Goal: Transaction & Acquisition: Book appointment/travel/reservation

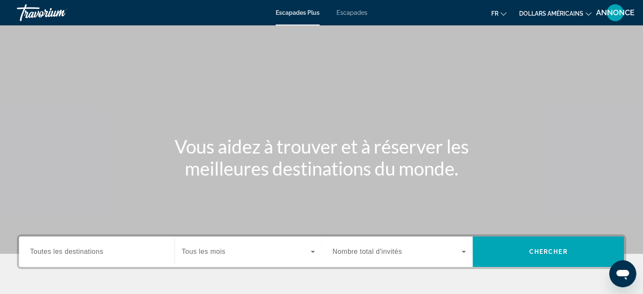
click at [446, 59] on div "Contenu principal" at bounding box center [321, 127] width 643 height 254
click at [546, 18] on button "dollars américains USD ($) MXN (Mexique$) CAD ($ CA) GBP (£) EUR (€) AUD (A$) N…" at bounding box center [555, 13] width 72 height 12
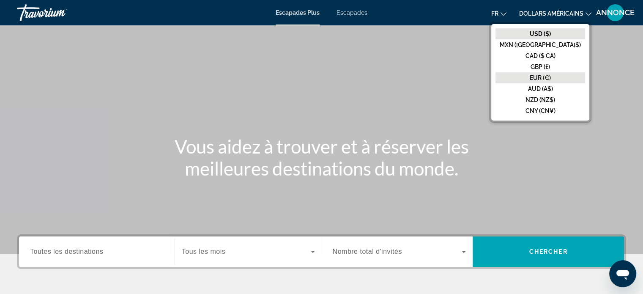
click at [551, 78] on font "EUR (€)" at bounding box center [540, 77] width 21 height 7
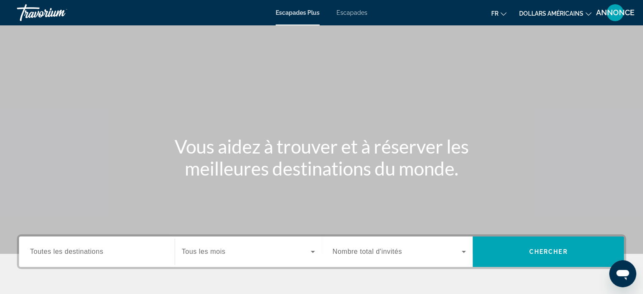
click at [552, 18] on button "dollars américains USD ($) MXN (Mexique$) CAD ($ CA) GBP (£) EUR (€) AUD (A$) N…" at bounding box center [555, 13] width 72 height 12
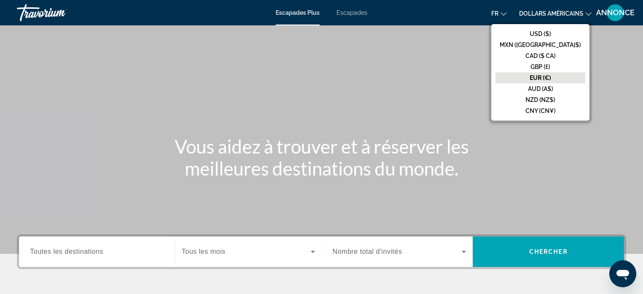
click at [550, 75] on font "EUR (€)" at bounding box center [540, 77] width 21 height 7
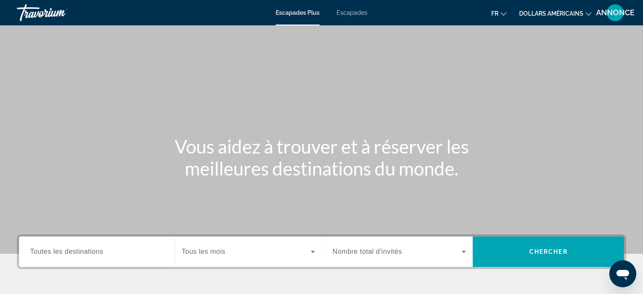
click at [450, 107] on div "Contenu principal" at bounding box center [321, 127] width 643 height 254
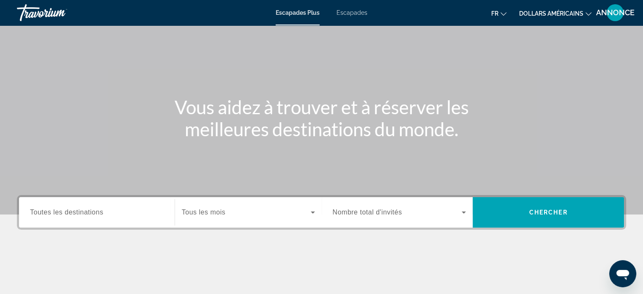
scroll to position [51, 0]
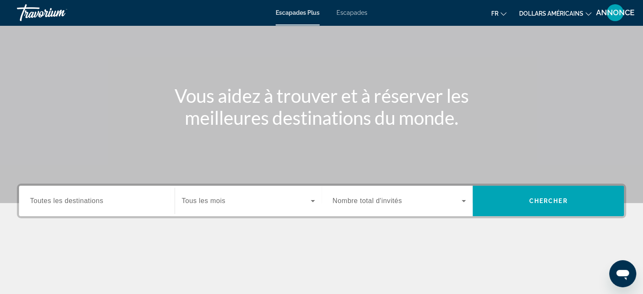
click at [93, 202] on font "Toutes les destinations" at bounding box center [66, 200] width 73 height 7
click at [93, 202] on input "Destination Toutes les destinations" at bounding box center [97, 201] width 134 height 10
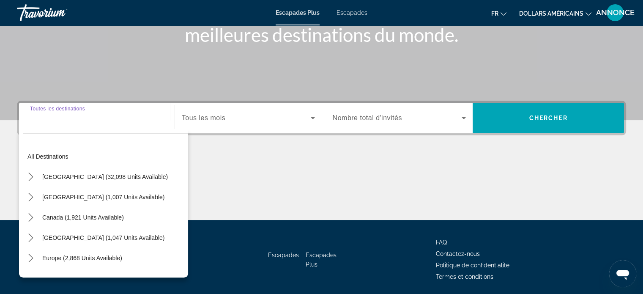
scroll to position [163, 0]
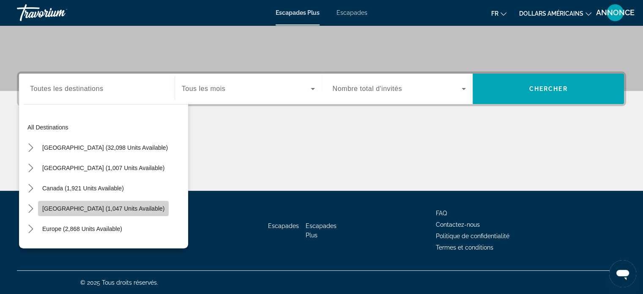
click at [105, 216] on span "Select destination: Caribbean & Atlantic Islands (1,047 units available)" at bounding box center [103, 208] width 131 height 20
type input "**********"
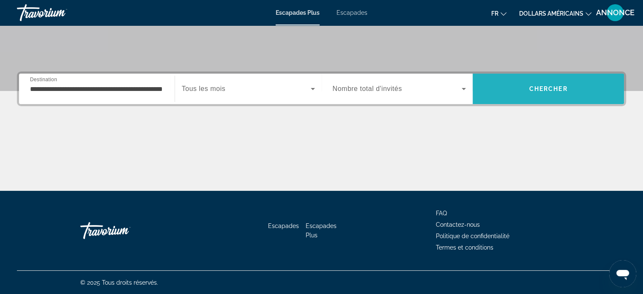
click at [528, 84] on span "Recherche" at bounding box center [547, 89] width 151 height 20
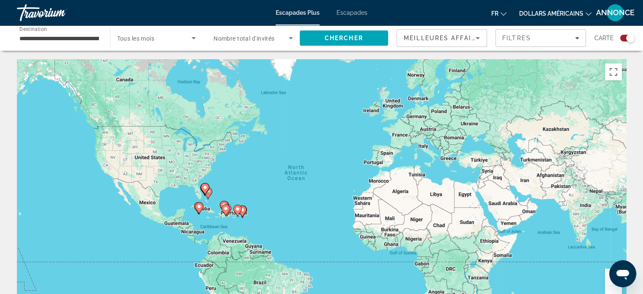
click at [227, 211] on icon "Contenu principal" at bounding box center [225, 210] width 8 height 11
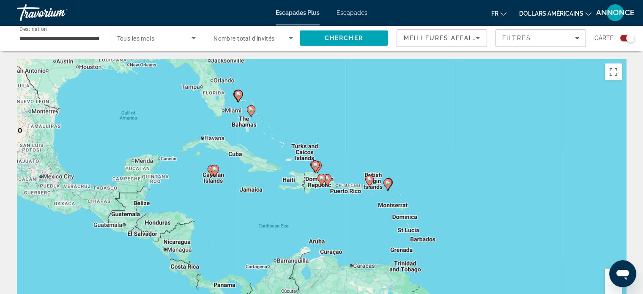
click at [326, 179] on image "Contenu principal" at bounding box center [327, 178] width 5 height 5
type input "**********"
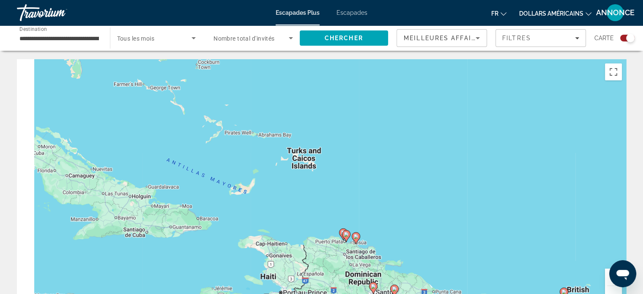
drag, startPoint x: 243, startPoint y: 113, endPoint x: 331, endPoint y: 256, distance: 168.2
click at [331, 256] on div "To activate drag with keyboard, press Alt + Enter. Once in keyboard drag state,…" at bounding box center [321, 186] width 609 height 254
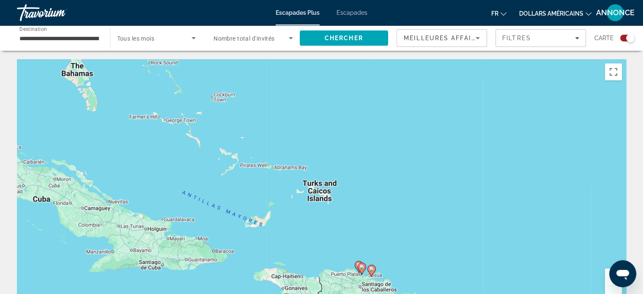
scroll to position [24, 0]
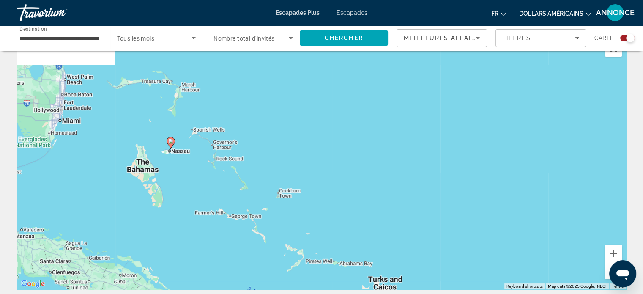
drag, startPoint x: 298, startPoint y: 109, endPoint x: 367, endPoint y: 243, distance: 150.4
click at [367, 243] on div "To activate drag with keyboard, press Alt + Enter. Once in keyboard drag state,…" at bounding box center [321, 162] width 609 height 254
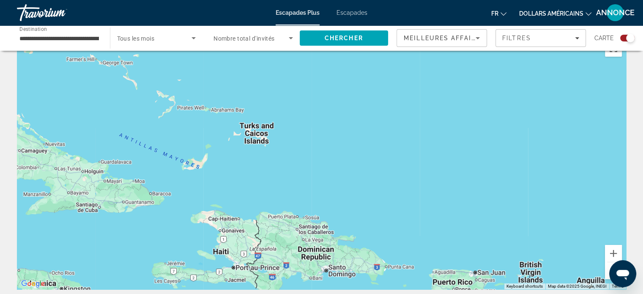
drag, startPoint x: 359, startPoint y: 235, endPoint x: 224, endPoint y: 59, distance: 222.4
click at [224, 59] on div "To activate drag with keyboard, press Alt + Enter. Once in keyboard drag state,…" at bounding box center [321, 162] width 609 height 254
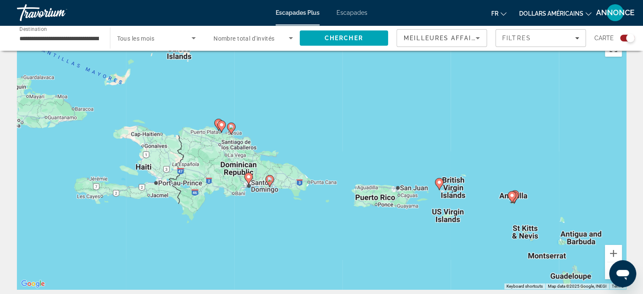
drag, startPoint x: 291, startPoint y: 149, endPoint x: 215, endPoint y: 72, distance: 108.2
click at [215, 72] on div "To activate drag with keyboard, press Alt + Enter. Once in keyboard drag state,…" at bounding box center [321, 162] width 609 height 254
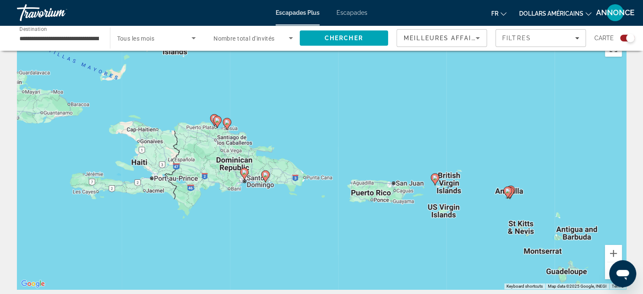
click at [243, 172] on image "Contenu principal" at bounding box center [244, 171] width 5 height 5
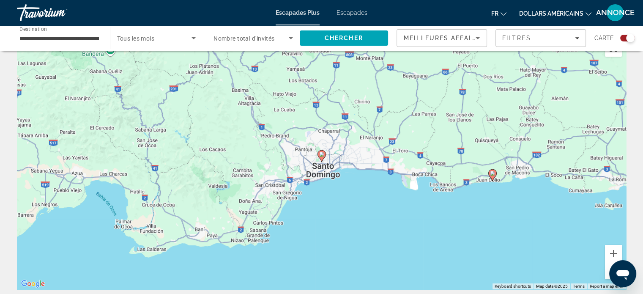
click at [318, 154] on icon "Contenu principal" at bounding box center [321, 155] width 8 height 11
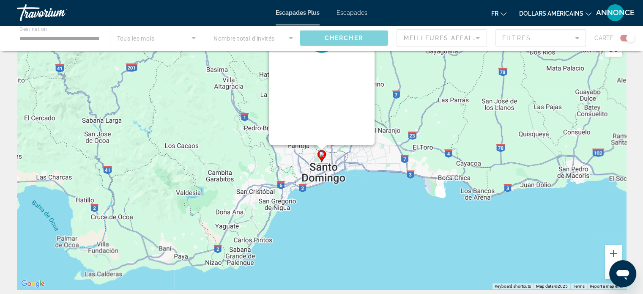
scroll to position [0, 0]
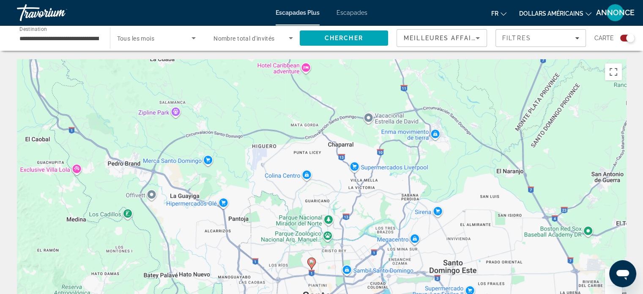
drag, startPoint x: 286, startPoint y: 226, endPoint x: 271, endPoint y: 165, distance: 62.6
click at [271, 165] on div "To activate drag with keyboard, press Alt + Enter. Once in keyboard drag state,…" at bounding box center [321, 186] width 609 height 254
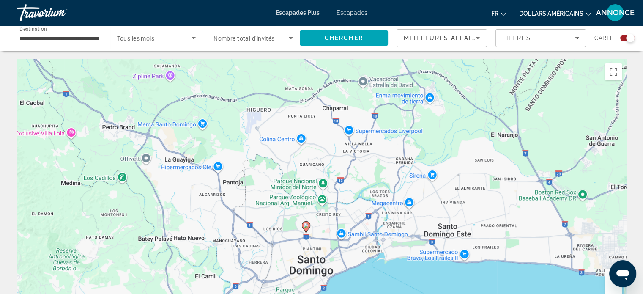
click at [308, 228] on icon "Contenu principal" at bounding box center [306, 226] width 8 height 11
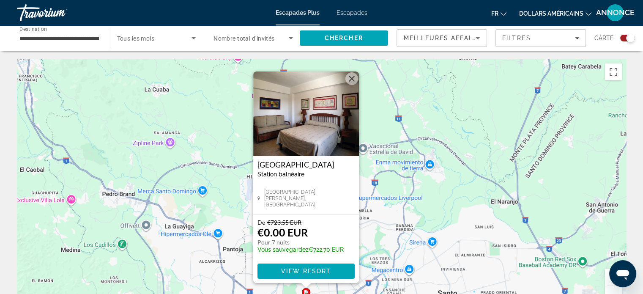
click at [625, 34] on div "Carte" at bounding box center [614, 38] width 40 height 18
click at [623, 37] on div "Search widget" at bounding box center [627, 38] width 14 height 7
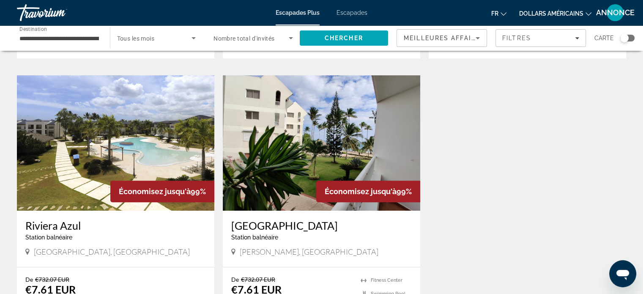
scroll to position [351, 0]
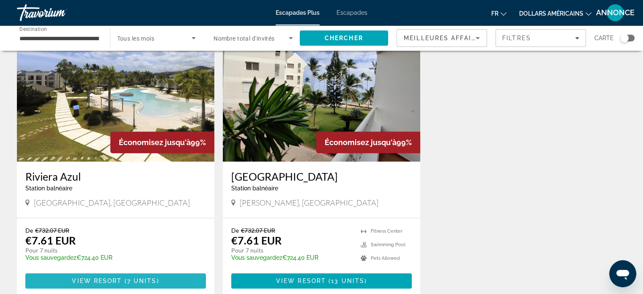
click at [91, 275] on span "Contenu principal" at bounding box center [115, 280] width 180 height 20
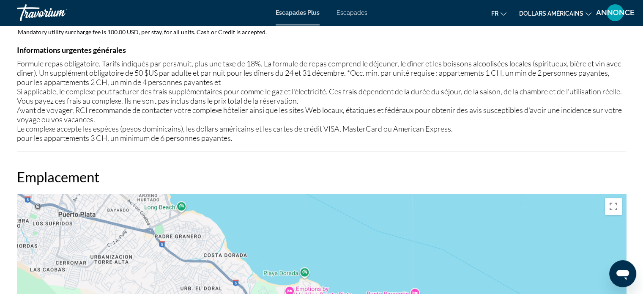
scroll to position [765, 0]
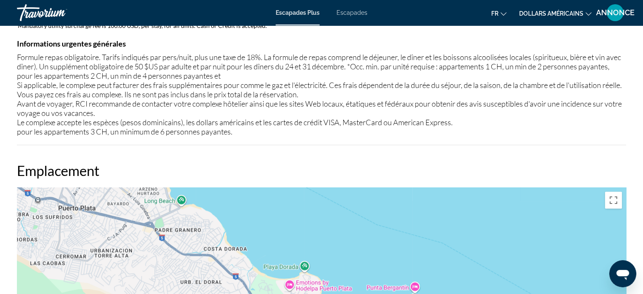
click at [412, 135] on div "Frais obligatoires Info Mandatory meal plan fee is 50.00 USD, per person, per n…" at bounding box center [321, 56] width 609 height 178
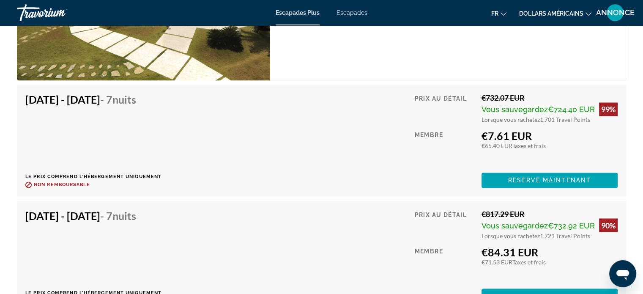
scroll to position [1426, 0]
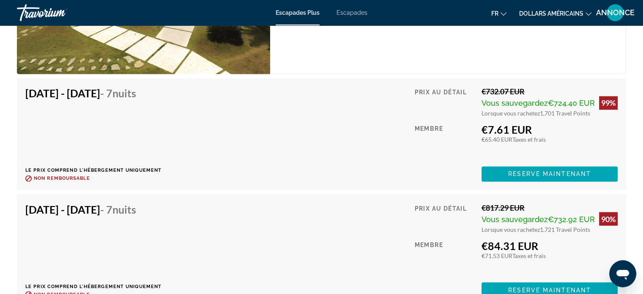
click at [631, 173] on div "Aperçu Taper Station balnéaire Tout inclus Pas tout compris Adresse Playa Dorad…" at bounding box center [321, 7] width 643 height 2224
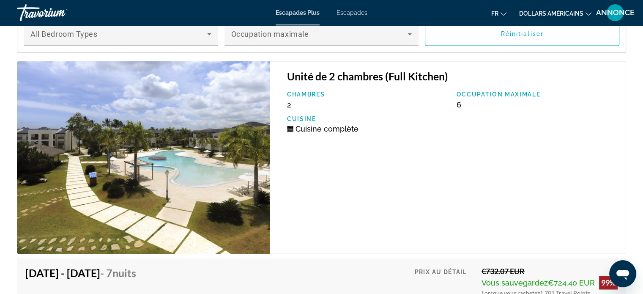
scroll to position [1243, 0]
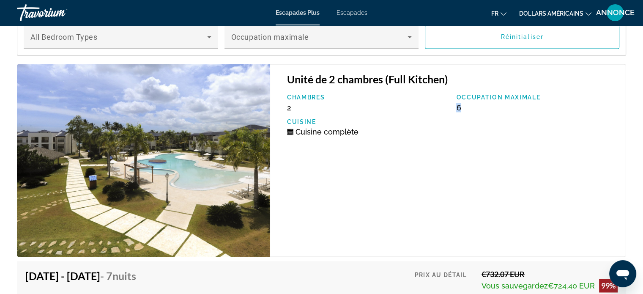
drag, startPoint x: 622, startPoint y: 159, endPoint x: 631, endPoint y: 86, distance: 73.6
click at [631, 86] on div "Aperçu Taper Station balnéaire Tout inclus Pas tout compris Adresse Playa Dorad…" at bounding box center [321, 190] width 643 height 2224
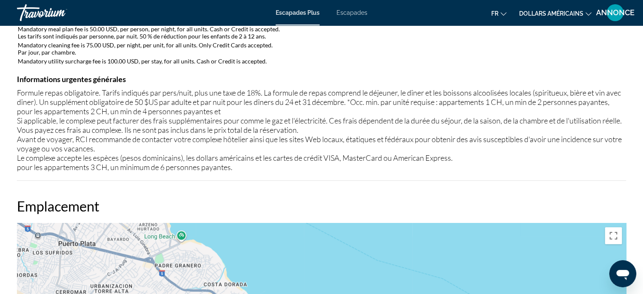
scroll to position [472, 0]
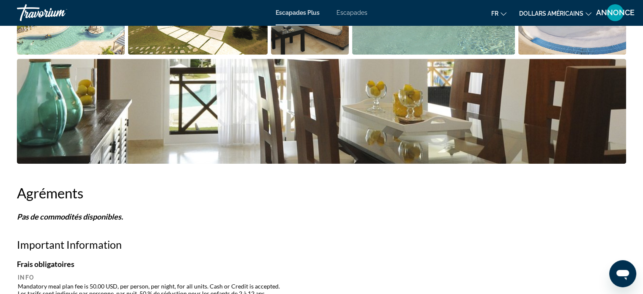
click at [360, 11] on font "Escapades" at bounding box center [351, 12] width 31 height 7
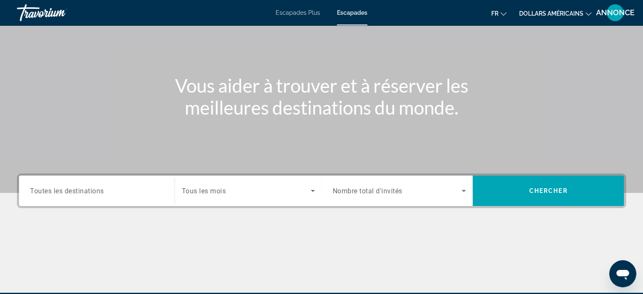
scroll to position [75, 0]
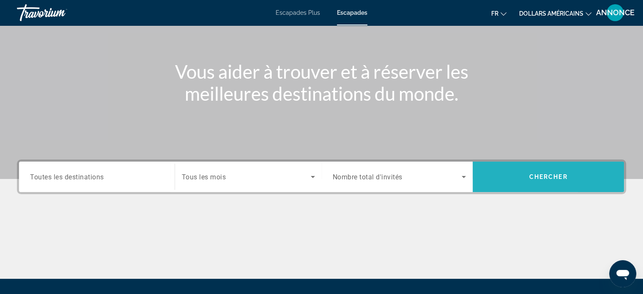
click at [592, 167] on span "Search" at bounding box center [547, 177] width 151 height 20
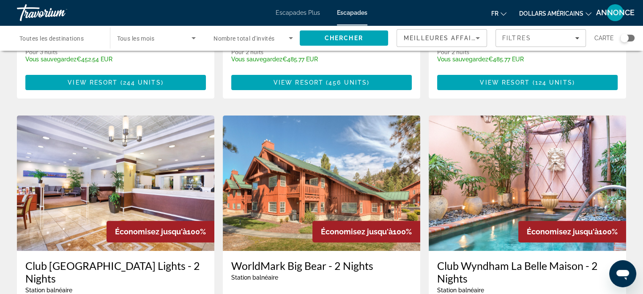
scroll to position [304, 0]
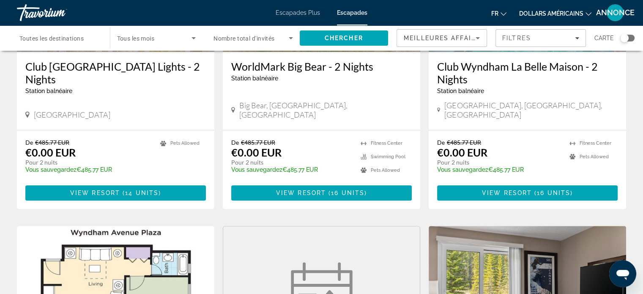
scroll to position [490, 0]
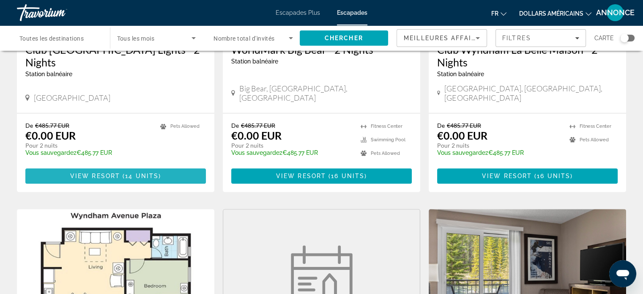
click at [135, 166] on span "Contenu principal" at bounding box center [115, 176] width 180 height 20
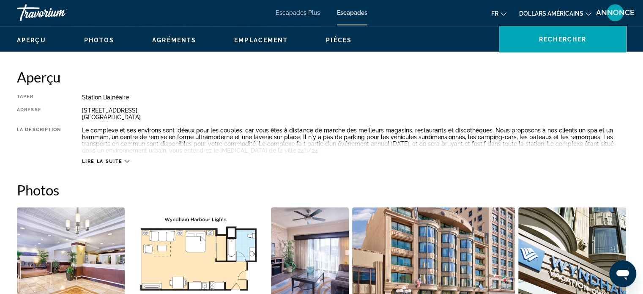
scroll to position [254, 0]
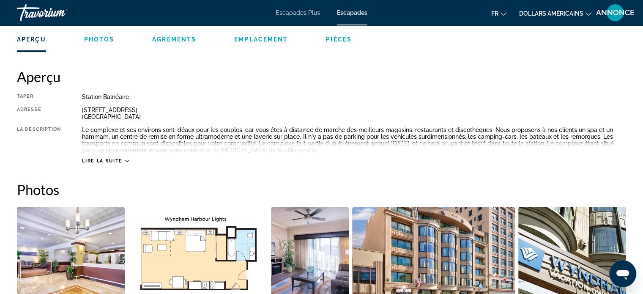
click at [101, 160] on span "Lire la suite" at bounding box center [102, 160] width 40 height 5
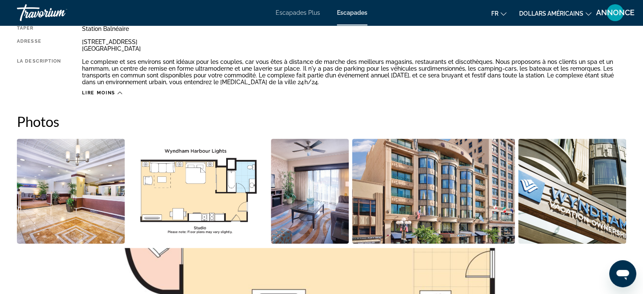
scroll to position [338, 0]
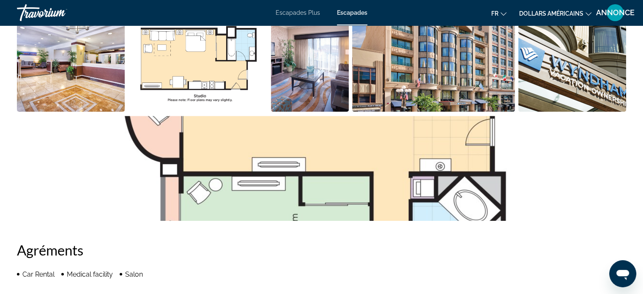
click at [254, 132] on ul "Contenu principal" at bounding box center [323, 115] width 612 height 218
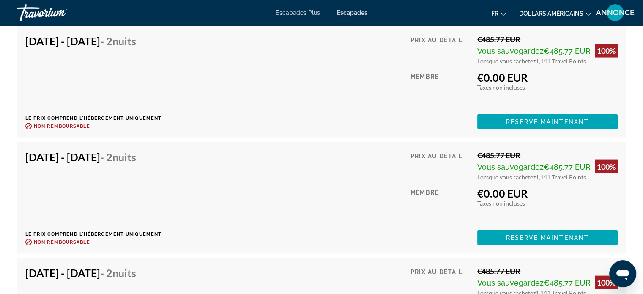
scroll to position [1741, 0]
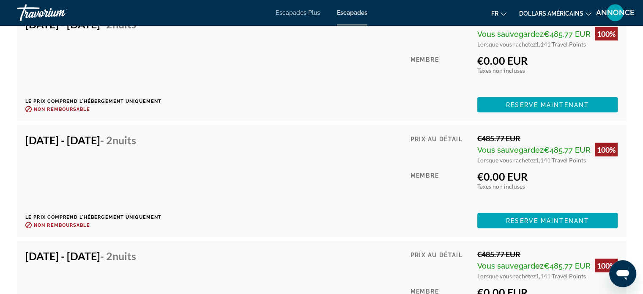
click at [139, 134] on h4 "Nov 17, 2025 - Nov 19, 2025 - 2 nuits" at bounding box center [90, 140] width 130 height 13
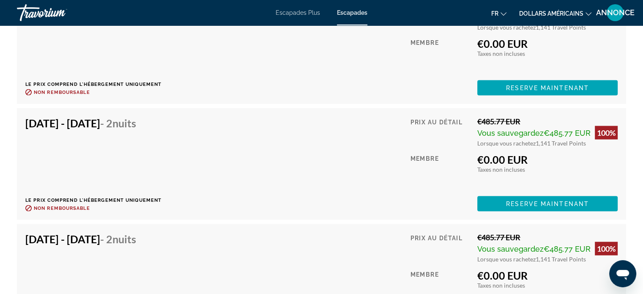
click at [359, 14] on font "Escapades" at bounding box center [352, 12] width 30 height 7
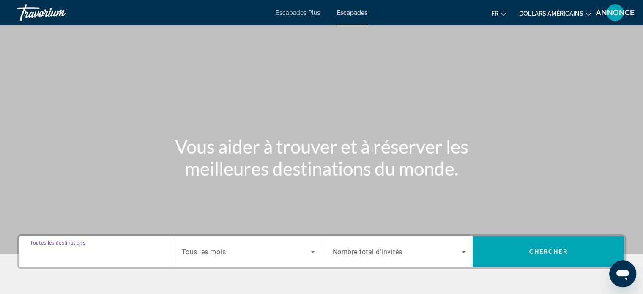
click at [110, 251] on input "Destination Toutes les destinations" at bounding box center [97, 252] width 134 height 10
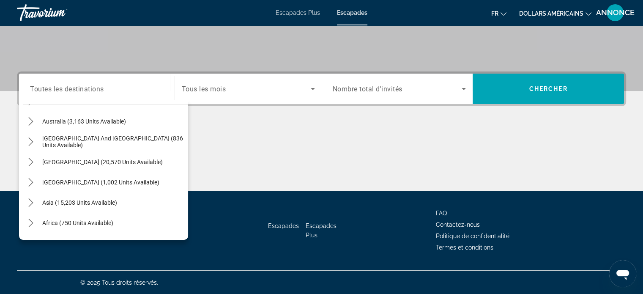
scroll to position [137, 0]
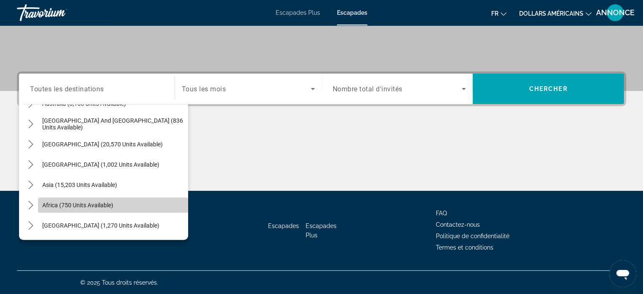
click at [120, 199] on span "Select destination: Africa (750 units available)" at bounding box center [113, 205] width 150 height 20
type input "**********"
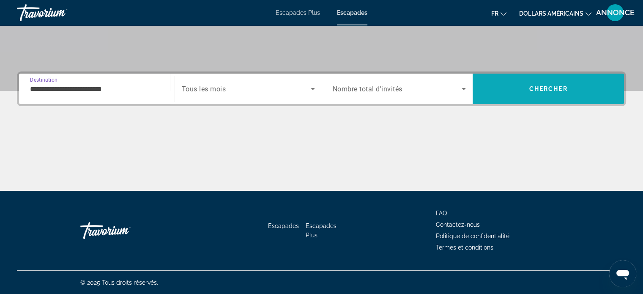
click at [516, 76] on span "Search" at bounding box center [547, 89] width 151 height 30
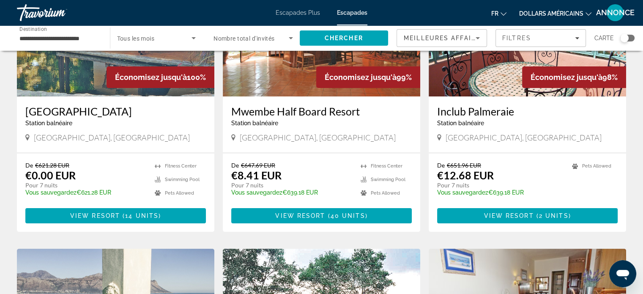
scroll to position [118, 0]
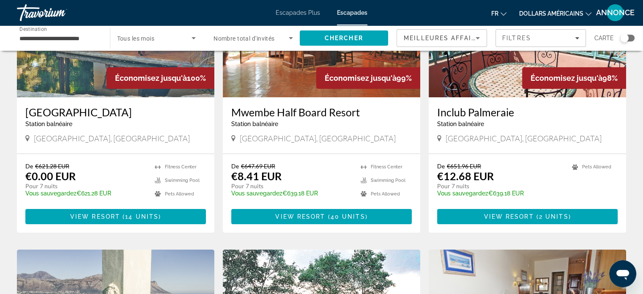
click at [535, 90] on img "Contenu principal" at bounding box center [527, 29] width 197 height 135
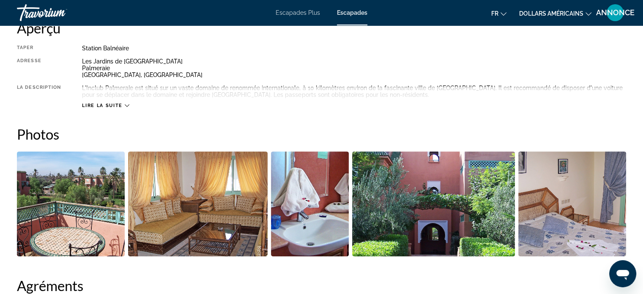
scroll to position [304, 0]
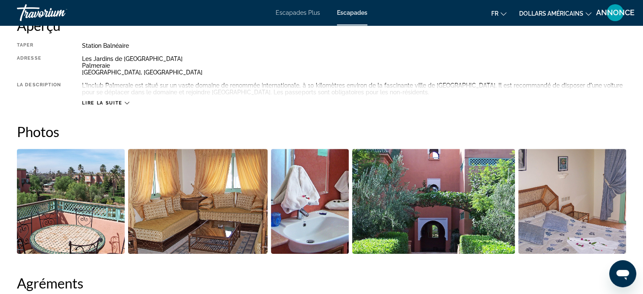
click at [118, 104] on span "Lire la suite" at bounding box center [102, 102] width 40 height 5
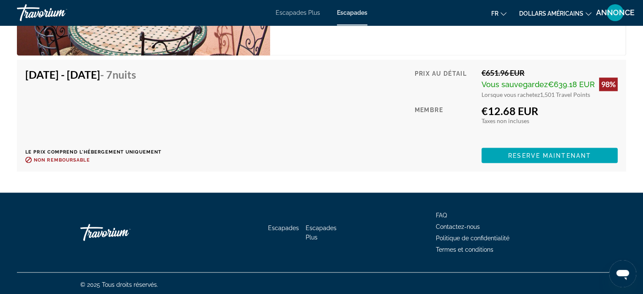
scroll to position [1476, 0]
click at [531, 16] on font "dollars américains" at bounding box center [551, 13] width 64 height 7
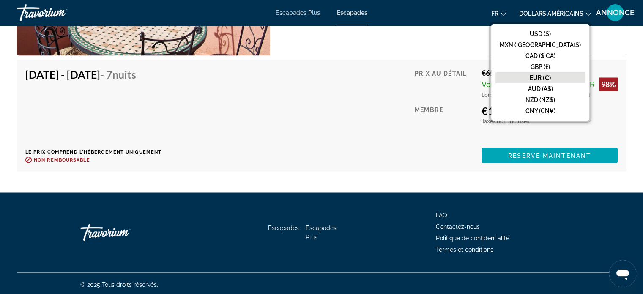
click at [570, 76] on button "EUR (€)" at bounding box center [540, 77] width 90 height 11
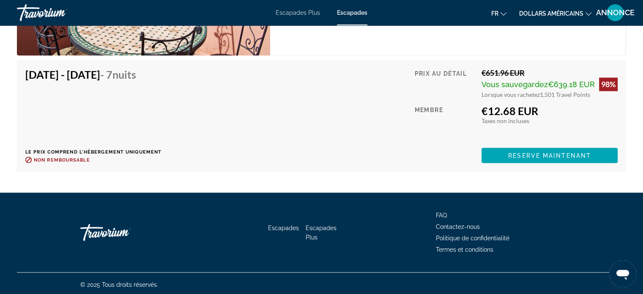
click at [539, 18] on button "dollars américains USD ($) MXN (Mexique$) CAD ($ CA) GBP (£) EUR (€) AUD (A$) N…" at bounding box center [555, 13] width 72 height 12
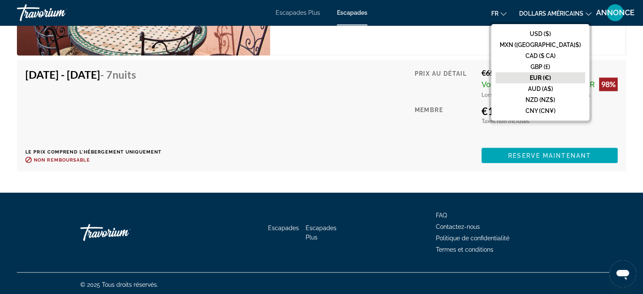
click at [453, 68] on div "Prix au détail" at bounding box center [444, 83] width 61 height 30
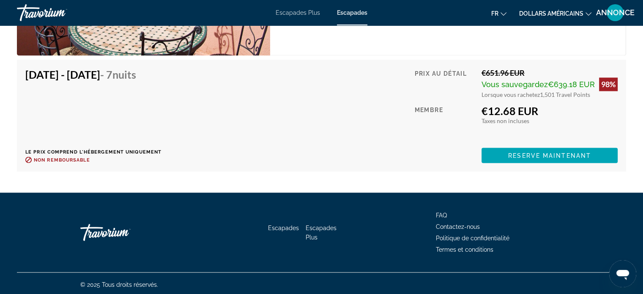
click at [505, 86] on span "Vous sauvegardez" at bounding box center [514, 84] width 66 height 9
click at [435, 135] on div "Membre" at bounding box center [444, 122] width 61 height 37
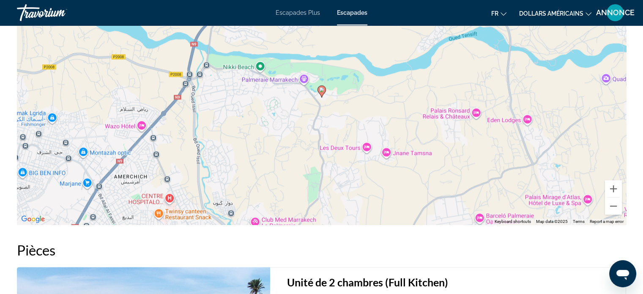
scroll to position [1070, 0]
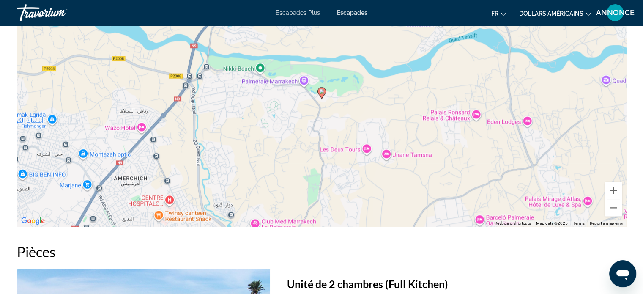
drag, startPoint x: 490, startPoint y: 179, endPoint x: 486, endPoint y: 177, distance: 5.1
click at [486, 177] on div "To activate drag with keyboard, press Alt + Enter. Once in keyboard drag state,…" at bounding box center [321, 100] width 609 height 254
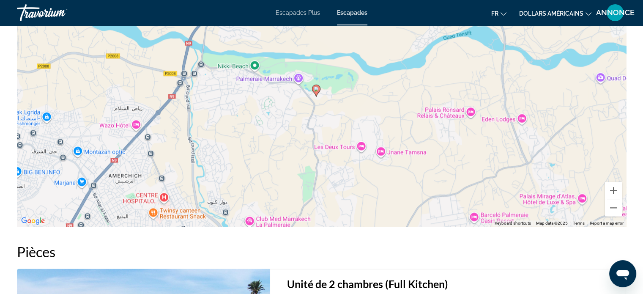
click at [448, 247] on h2 "Pièces" at bounding box center [321, 251] width 609 height 17
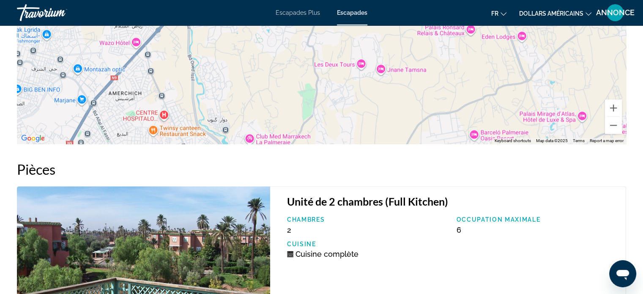
scroll to position [1171, 0]
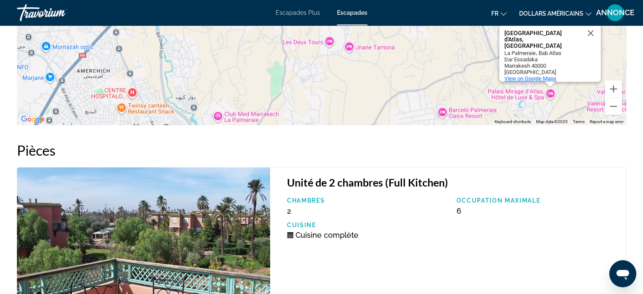
click at [542, 75] on span "View on Google Maps" at bounding box center [530, 78] width 52 height 6
click at [371, 153] on h2 "Pièces" at bounding box center [321, 150] width 609 height 17
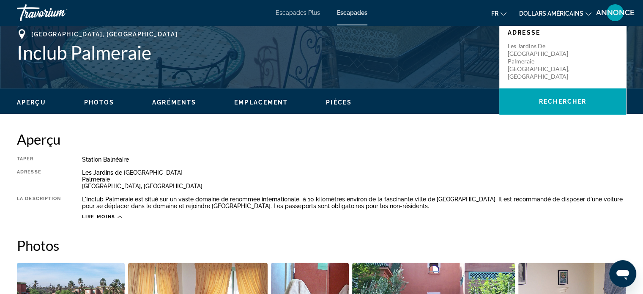
scroll to position [191, 0]
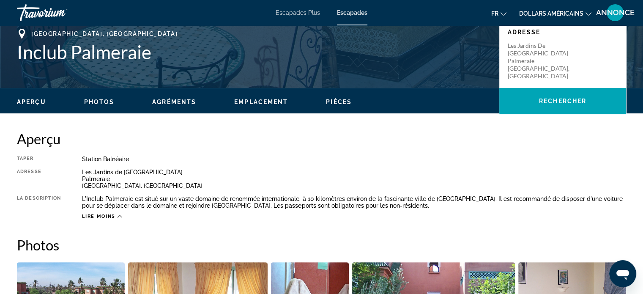
click at [188, 96] on ul "Aperçu Photos Agréments Emplacement Pièces Rechercher" at bounding box center [321, 100] width 609 height 9
drag, startPoint x: 225, startPoint y: 99, endPoint x: 257, endPoint y: 96, distance: 31.9
click at [257, 96] on div "Aperçu Photos Agréments Emplacement Pièces Rechercher" at bounding box center [321, 101] width 643 height 26
drag, startPoint x: 313, startPoint y: 99, endPoint x: 335, endPoint y: 96, distance: 22.7
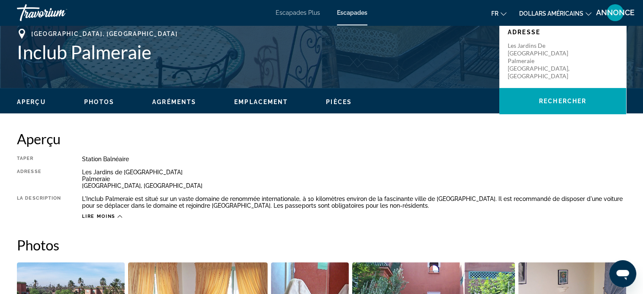
click at [335, 96] on ul "Aperçu Photos Agréments Emplacement Pièces Rechercher" at bounding box center [321, 100] width 609 height 9
click at [495, 12] on font "fr" at bounding box center [494, 13] width 7 height 7
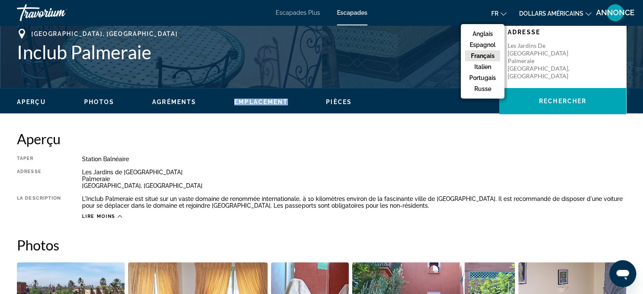
click at [536, 16] on font "dollars américains" at bounding box center [551, 13] width 64 height 7
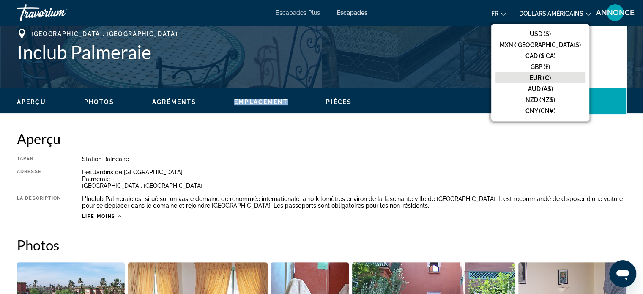
click at [551, 79] on font "EUR (€)" at bounding box center [540, 77] width 21 height 7
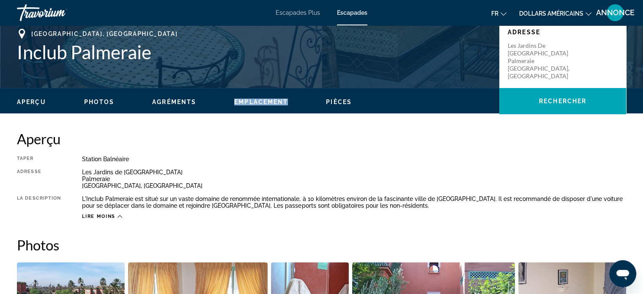
click at [612, 16] on font "ANNONCE" at bounding box center [615, 12] width 38 height 9
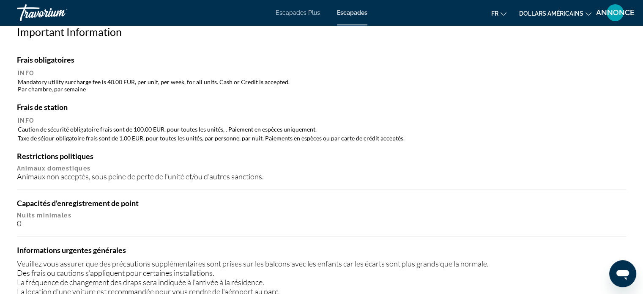
scroll to position [647, 0]
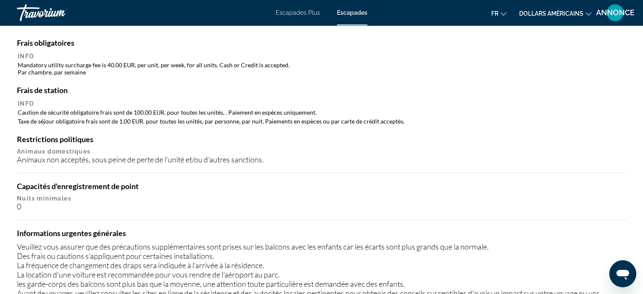
click at [370, 102] on th "Info" at bounding box center [321, 104] width 607 height 8
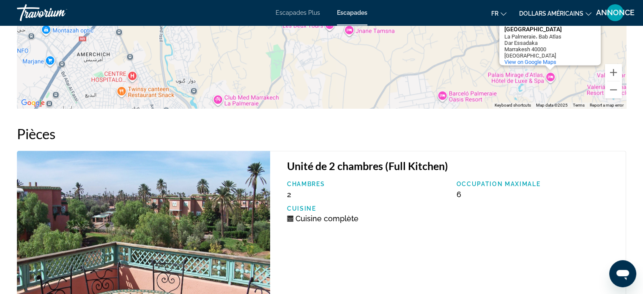
scroll to position [1188, 0]
click at [172, 181] on img "Contenu principal" at bounding box center [143, 246] width 253 height 193
click at [313, 159] on h3 "Unité de 2 chambres (Full Kitchen)" at bounding box center [452, 165] width 330 height 13
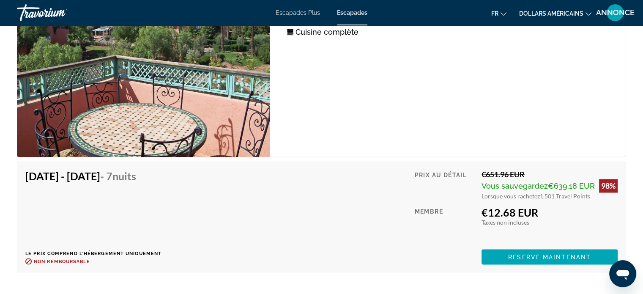
scroll to position [1391, 0]
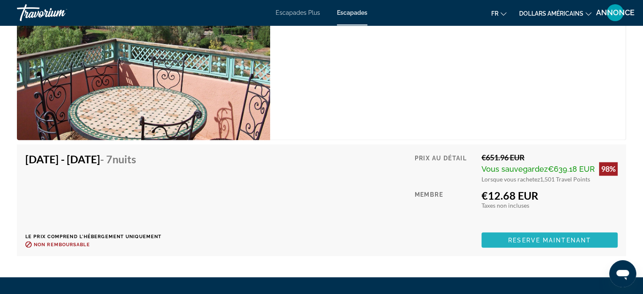
click at [516, 236] on span "Reserve maintenant" at bounding box center [549, 239] width 83 height 7
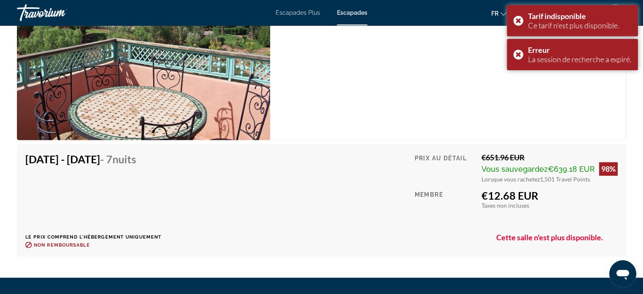
click at [503, 185] on div "Prix au détail €651.96 EUR Vous sauvegardez €639.18 EUR 98% Lorsque vous rachet…" at bounding box center [515, 200] width 203 height 95
click at [488, 156] on div "€651.96 EUR" at bounding box center [549, 157] width 136 height 9
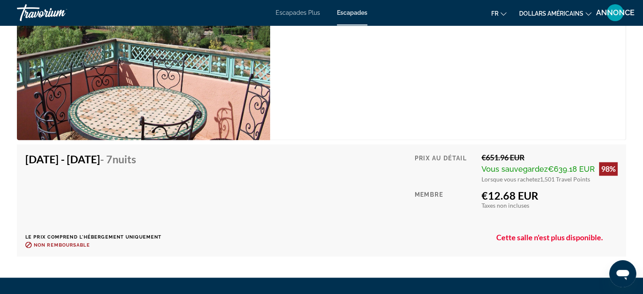
click at [540, 177] on span "1,501 Travel Points" at bounding box center [565, 178] width 50 height 7
click at [553, 212] on div "Prix au détail €651.96 EUR Vous sauvegardez €639.18 EUR 98% Lorsque vous rachet…" at bounding box center [515, 200] width 203 height 95
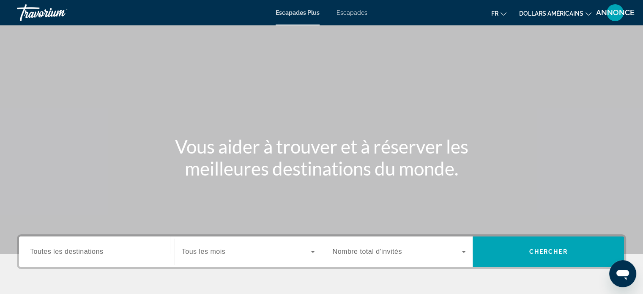
click at [33, 251] on span "Toutes les destinations" at bounding box center [66, 251] width 73 height 7
click at [33, 251] on input "Destination Toutes les destinations" at bounding box center [97, 252] width 134 height 10
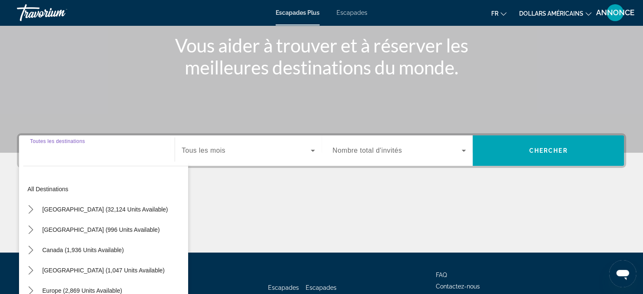
scroll to position [163, 0]
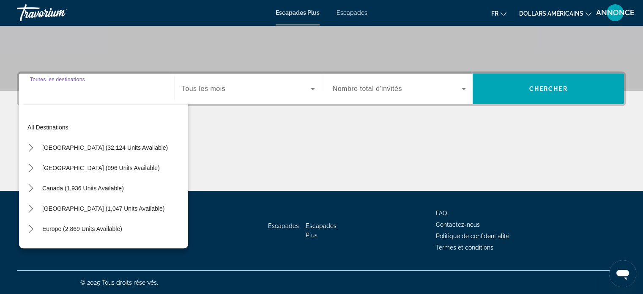
click at [91, 85] on input "Destination Toutes les destinations" at bounding box center [97, 89] width 134 height 10
click at [272, 93] on span "Widget de recherche" at bounding box center [246, 89] width 129 height 10
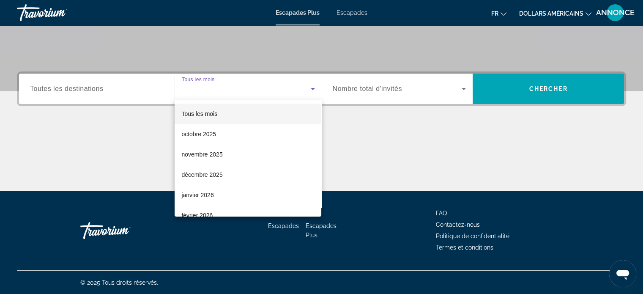
click at [136, 82] on div at bounding box center [321, 147] width 643 height 294
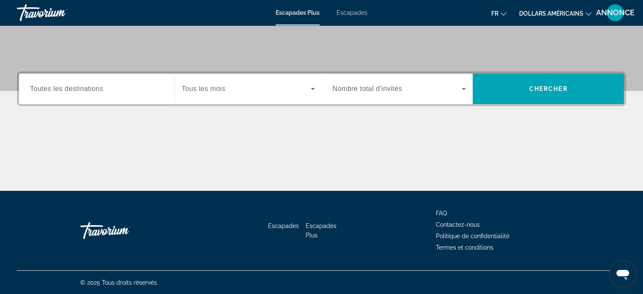
click at [136, 82] on div "Widget de recherche" at bounding box center [97, 89] width 134 height 24
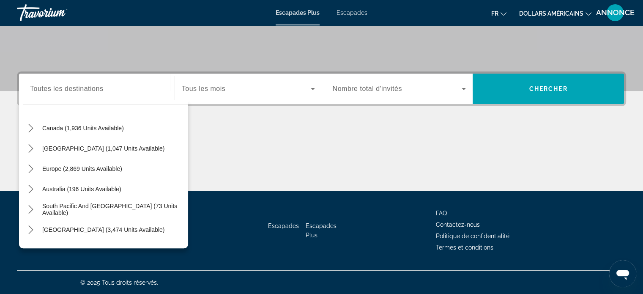
scroll to position [61, 0]
click at [105, 169] on span "Europe (2,869 units available)" at bounding box center [82, 167] width 80 height 7
type input "**********"
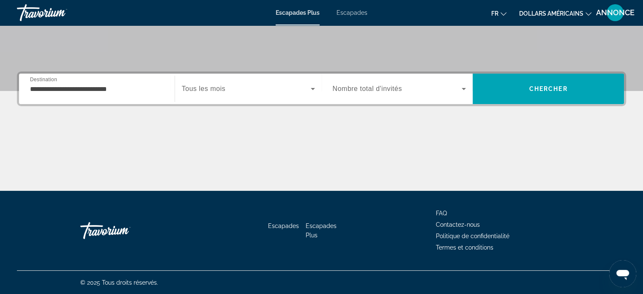
click at [546, 104] on div "**********" at bounding box center [321, 88] width 609 height 35
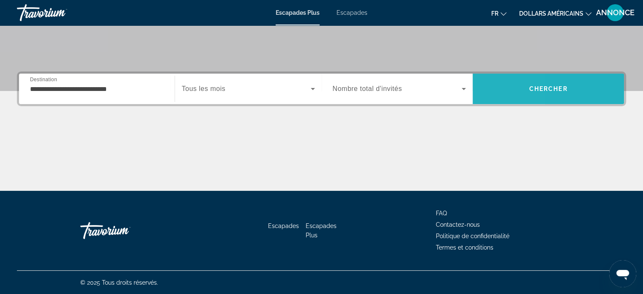
click at [478, 95] on span "Recherche" at bounding box center [547, 89] width 151 height 20
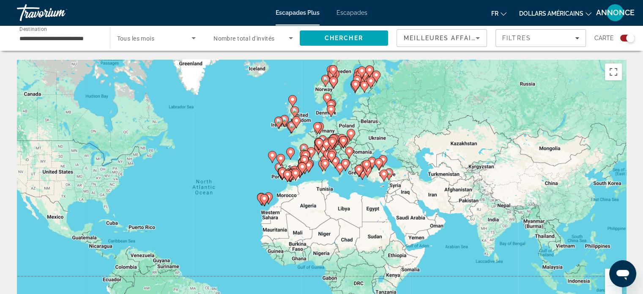
drag, startPoint x: 429, startPoint y: 180, endPoint x: 333, endPoint y: 194, distance: 97.0
click at [333, 194] on div "To activate drag with keyboard, press Alt + Enter. Once in keyboard drag state,…" at bounding box center [321, 186] width 609 height 254
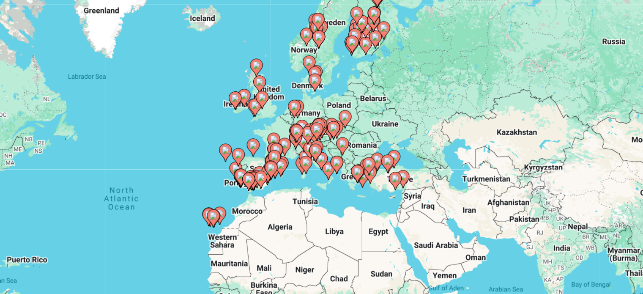
drag, startPoint x: 330, startPoint y: 158, endPoint x: 318, endPoint y: 169, distance: 16.7
click at [318, 169] on icon "Contenu principal" at bounding box center [321, 166] width 8 height 11
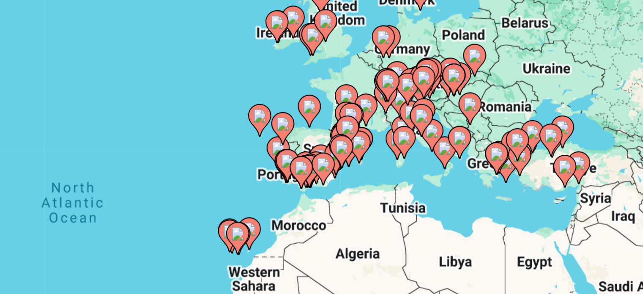
drag, startPoint x: 251, startPoint y: 218, endPoint x: 250, endPoint y: 207, distance: 10.2
click at [250, 207] on gmp-advanced-marker "Contenu principal" at bounding box center [250, 212] width 8 height 13
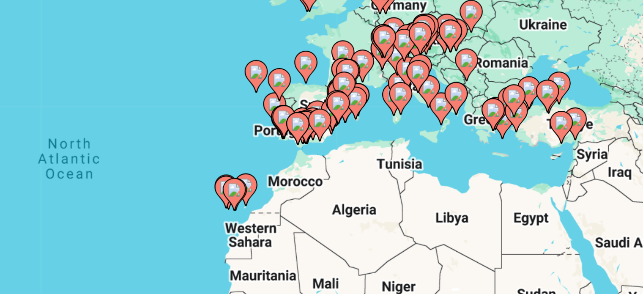
click at [250, 207] on div "To activate drag with keyboard, press Alt + Enter. Once in keyboard drag state,…" at bounding box center [321, 186] width 609 height 254
click at [249, 200] on icon "Contenu principal" at bounding box center [249, 196] width 8 height 11
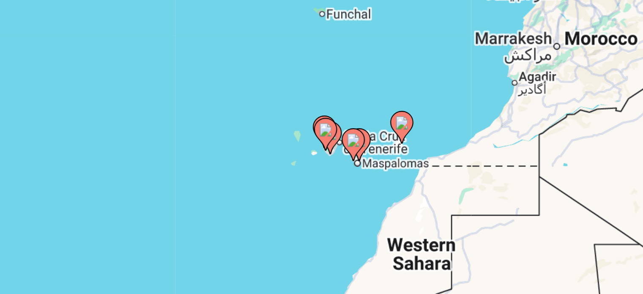
drag, startPoint x: 355, startPoint y: 186, endPoint x: 307, endPoint y: 180, distance: 48.0
click at [307, 180] on div "To activate drag with keyboard, press Alt + Enter. Once in keyboard drag state,…" at bounding box center [321, 186] width 609 height 254
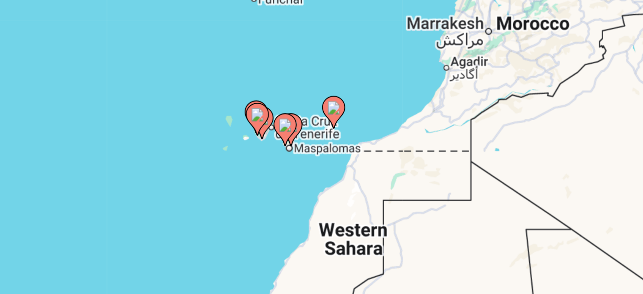
click at [275, 172] on div "To activate drag with keyboard, press Alt + Enter. Once in keyboard drag state,…" at bounding box center [321, 186] width 609 height 254
click at [270, 167] on icon "Contenu principal" at bounding box center [268, 172] width 8 height 11
type input "**********"
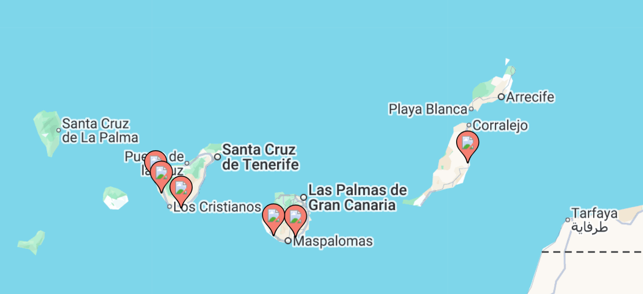
drag, startPoint x: 201, startPoint y: 156, endPoint x: 360, endPoint y: 211, distance: 168.7
click at [360, 211] on div "To activate drag with keyboard, press Alt + Enter. Once in keyboard drag state,…" at bounding box center [321, 186] width 609 height 254
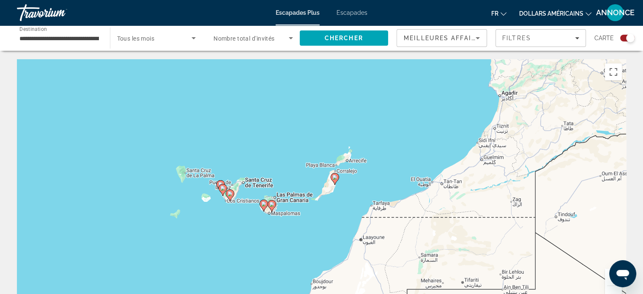
click at [623, 38] on div "Search widget" at bounding box center [627, 38] width 14 height 7
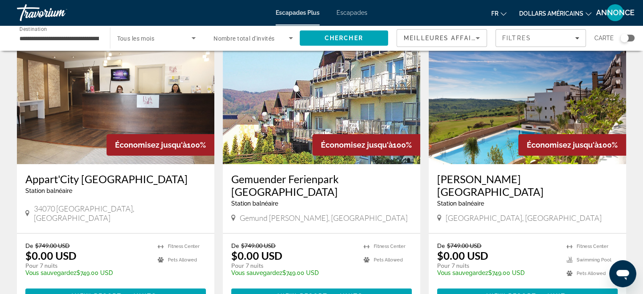
scroll to position [51, 0]
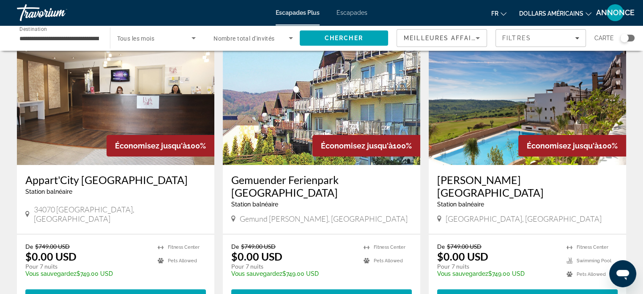
click at [475, 250] on p "$0.00 USD" at bounding box center [462, 256] width 51 height 13
click at [483, 287] on span "Contenu principal" at bounding box center [527, 297] width 180 height 20
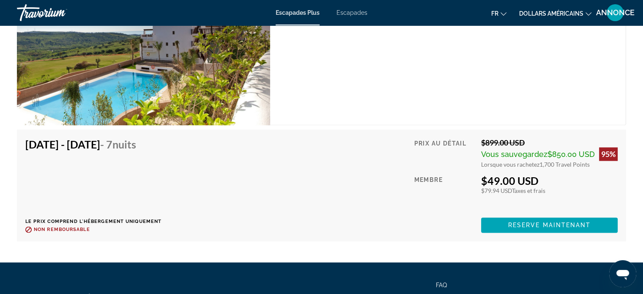
scroll to position [1385, 0]
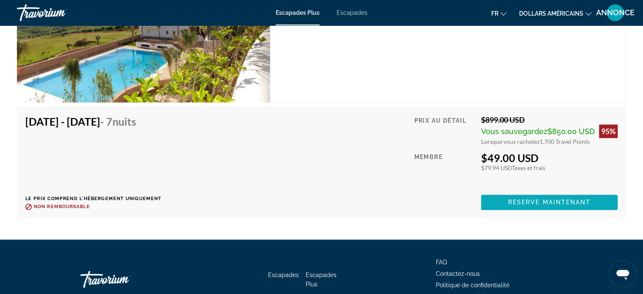
click at [570, 199] on span "Reserve maintenant" at bounding box center [549, 202] width 83 height 7
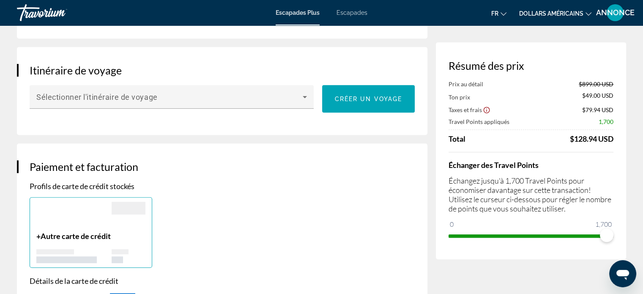
scroll to position [467, 0]
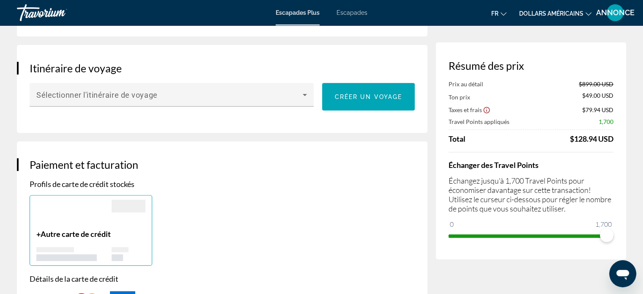
drag, startPoint x: 637, startPoint y: 123, endPoint x: 637, endPoint y: 85, distance: 38.5
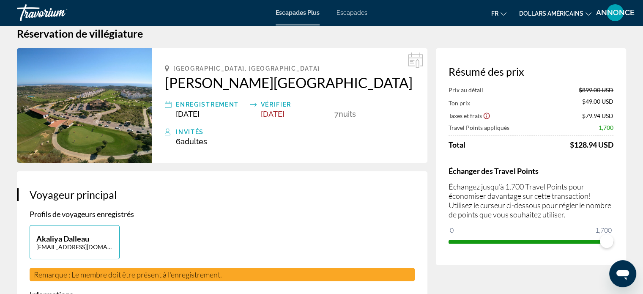
scroll to position [0, 0]
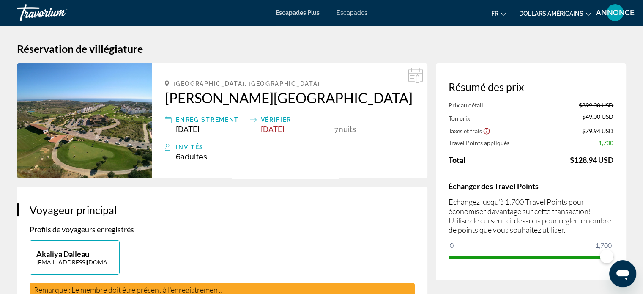
click at [528, 22] on div "Escapades Plus Escapades fr English Español Français Italiano Português русский…" at bounding box center [321, 13] width 643 height 22
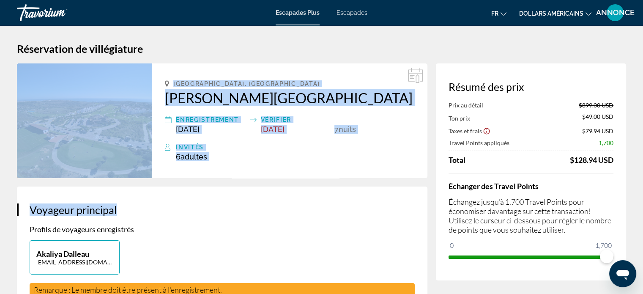
drag, startPoint x: 16, startPoint y: 63, endPoint x: 437, endPoint y: 213, distance: 447.4
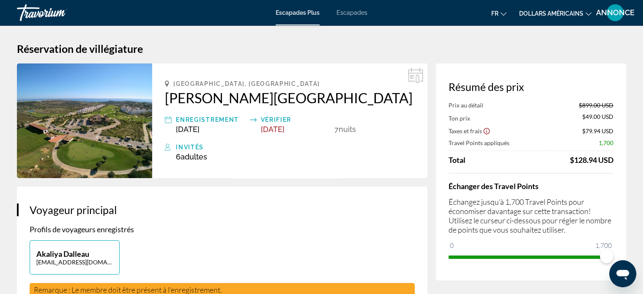
click at [343, 205] on h3 "Voyageur principal" at bounding box center [222, 209] width 385 height 13
click at [288, 11] on font "Escapades Plus" at bounding box center [298, 12] width 44 height 7
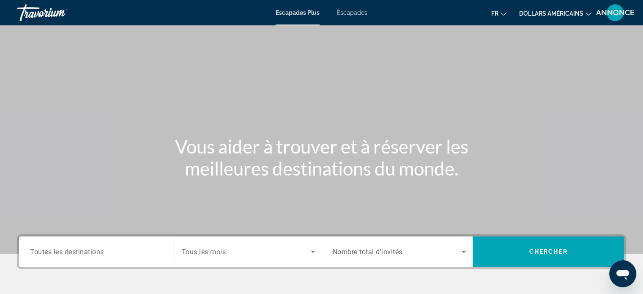
click at [98, 249] on span "Toutes les destinations" at bounding box center [67, 251] width 74 height 8
click at [98, 249] on input "Destination Toutes les destinations" at bounding box center [97, 252] width 134 height 10
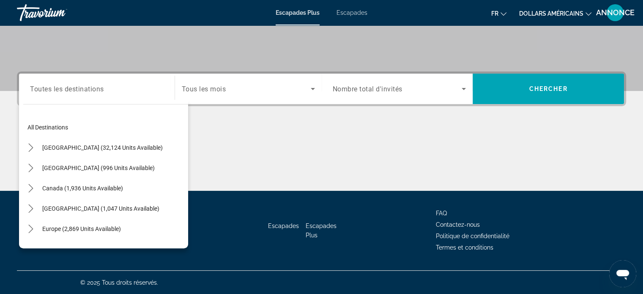
scroll to position [7, 0]
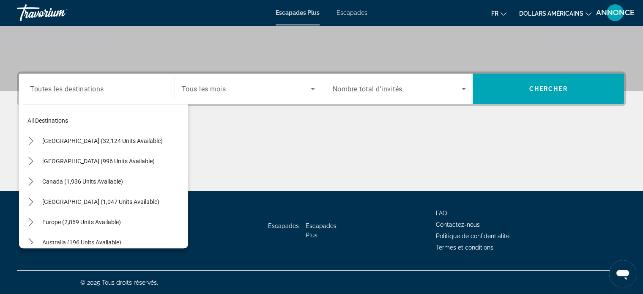
click at [176, 171] on div "Canada (1,936 units available)" at bounding box center [105, 181] width 165 height 20
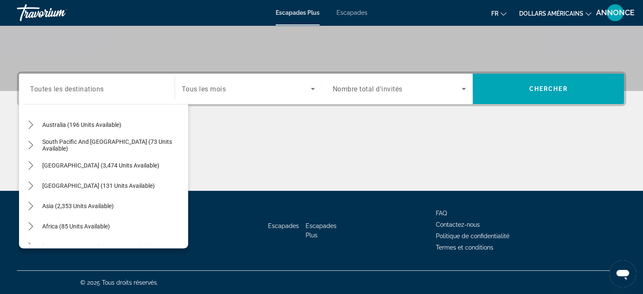
scroll to position [137, 0]
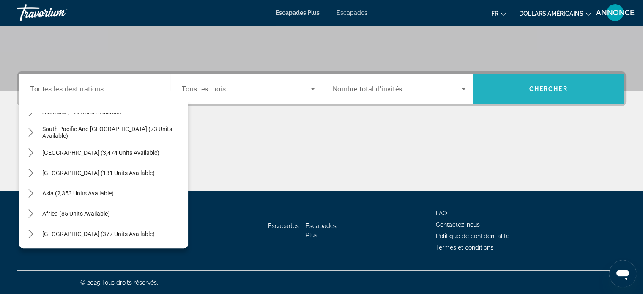
click at [520, 85] on span "Search" at bounding box center [547, 89] width 151 height 20
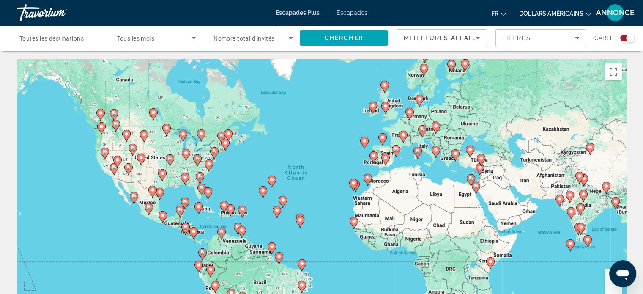
click at [624, 40] on div "Search widget" at bounding box center [627, 38] width 14 height 7
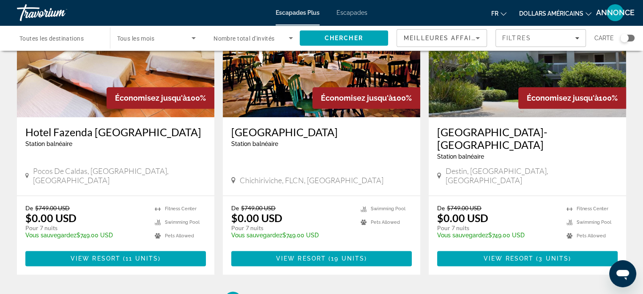
scroll to position [1014, 0]
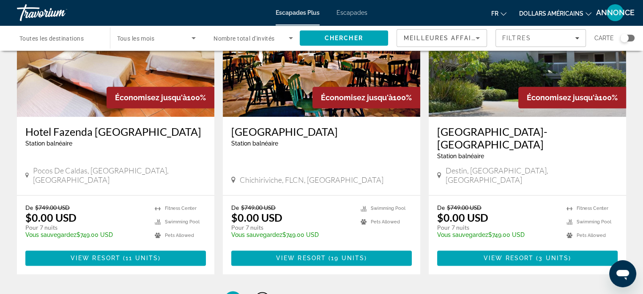
click at [260, 293] on span "2" at bounding box center [262, 299] width 4 height 9
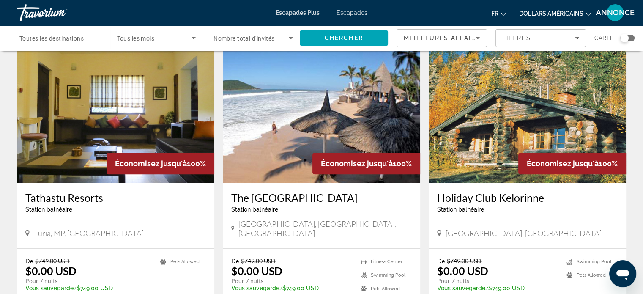
scroll to position [625, 0]
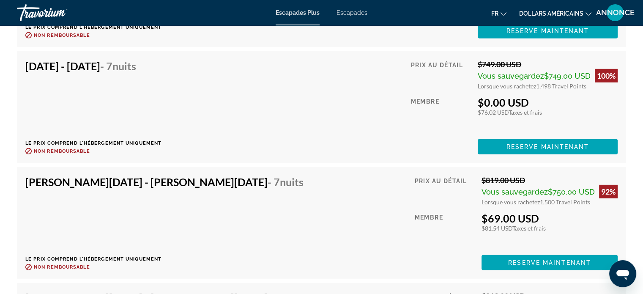
scroll to position [2502, 0]
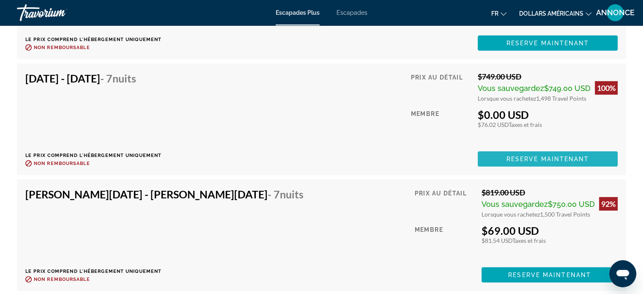
click at [520, 156] on span "Reserve maintenant" at bounding box center [547, 159] width 83 height 7
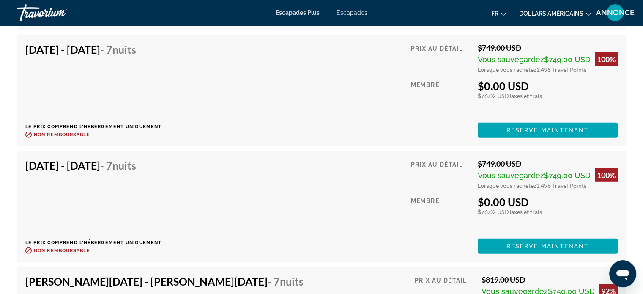
scroll to position [2398, 0]
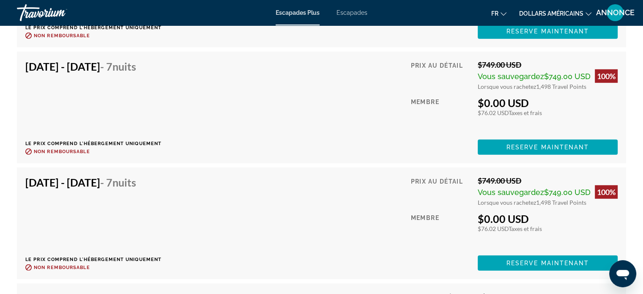
click at [0, 190] on div "Aperçu Taper Station balnéaire Tout inclus Pas tout compris Adresse Revontulent…" at bounding box center [321, 260] width 643 height 4675
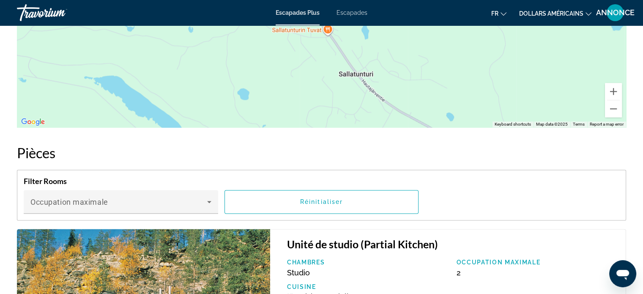
scroll to position [1198, 0]
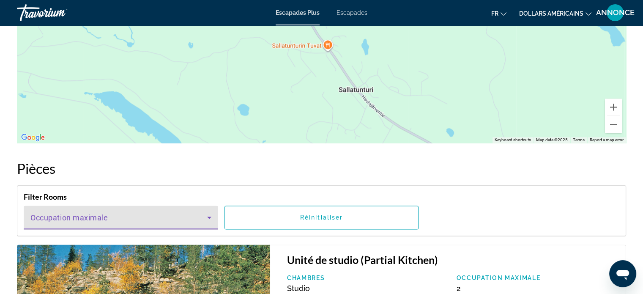
click at [97, 216] on span "Contenu principal" at bounding box center [118, 221] width 177 height 10
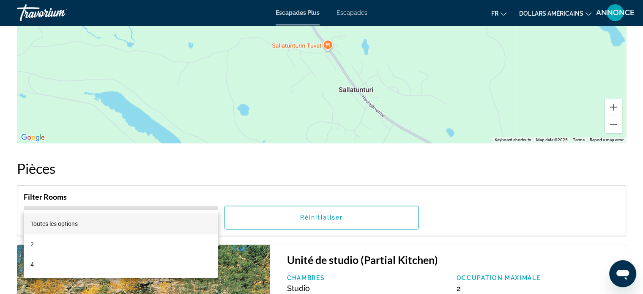
click at [96, 201] on div at bounding box center [321, 147] width 643 height 294
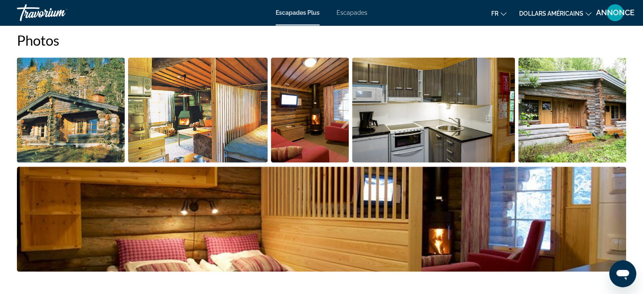
scroll to position [403, 0]
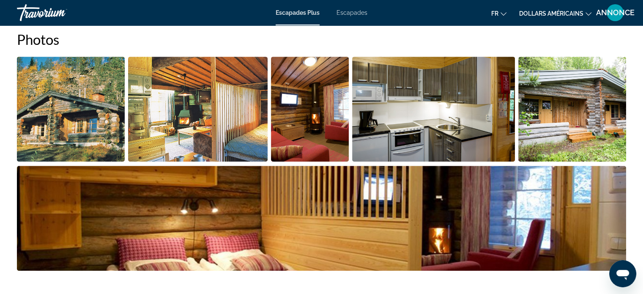
click at [41, 123] on img "Open full-screen image slider" at bounding box center [71, 109] width 108 height 105
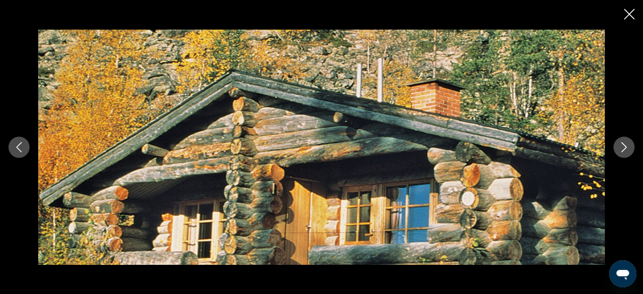
scroll to position [437, 0]
click at [629, 155] on button "Next image" at bounding box center [623, 146] width 21 height 21
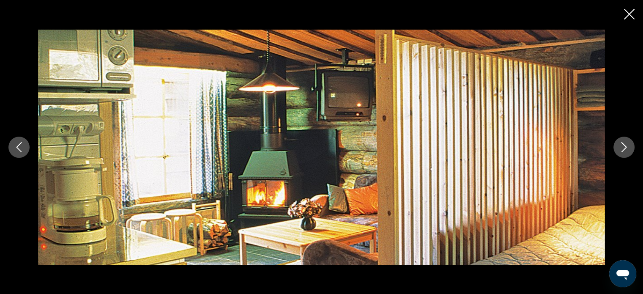
click at [629, 155] on button "Next image" at bounding box center [623, 146] width 21 height 21
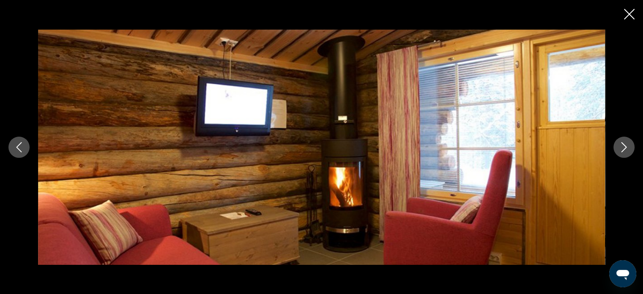
click at [629, 155] on button "Next image" at bounding box center [623, 146] width 21 height 21
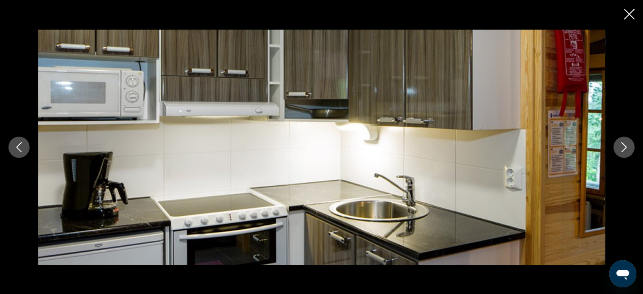
click at [629, 155] on button "Next image" at bounding box center [623, 146] width 21 height 21
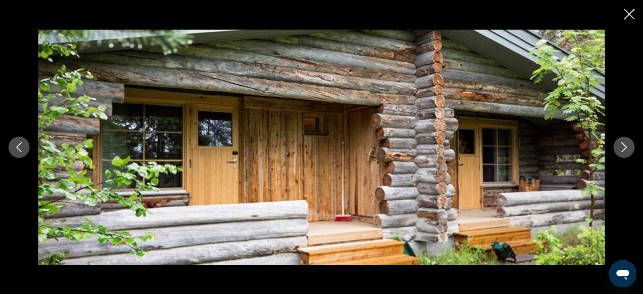
click at [629, 155] on button "Next image" at bounding box center [623, 146] width 21 height 21
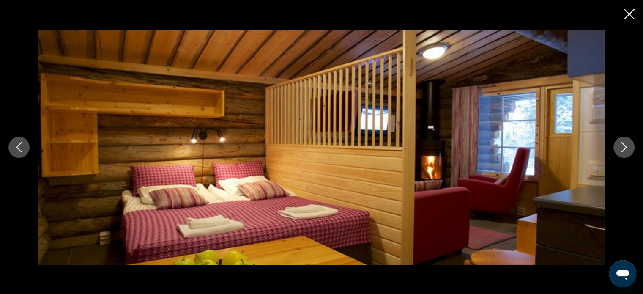
click at [629, 155] on button "Next image" at bounding box center [623, 146] width 21 height 21
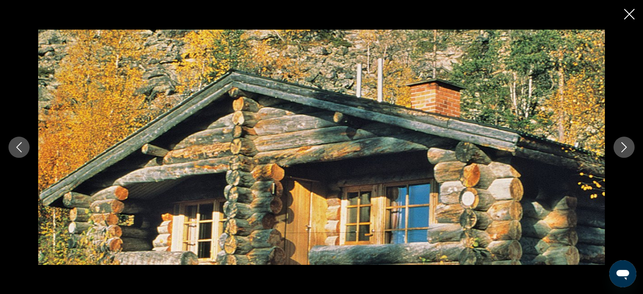
click at [629, 155] on button "Next image" at bounding box center [623, 146] width 21 height 21
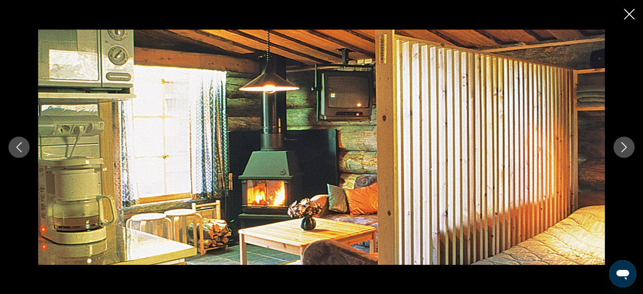
click at [629, 155] on button "Next image" at bounding box center [623, 146] width 21 height 21
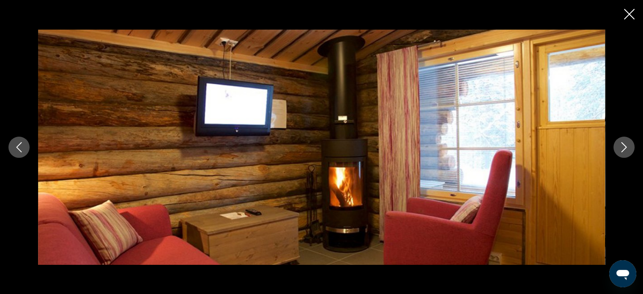
click at [625, 22] on div "prev next" at bounding box center [321, 147] width 643 height 294
click at [626, 19] on icon "Close slideshow" at bounding box center [629, 14] width 11 height 11
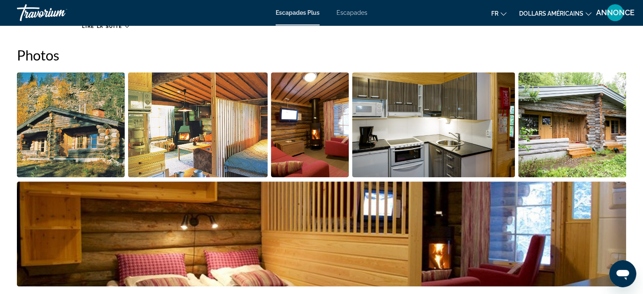
scroll to position [386, 0]
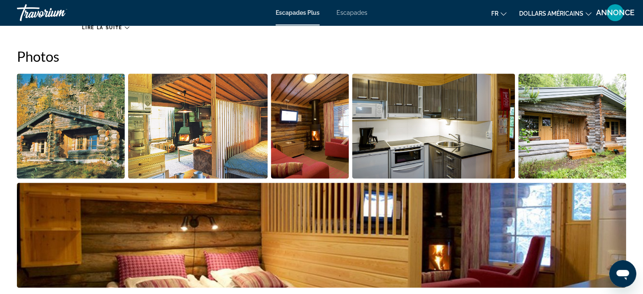
click at [63, 117] on img "Open full-screen image slider" at bounding box center [71, 126] width 108 height 105
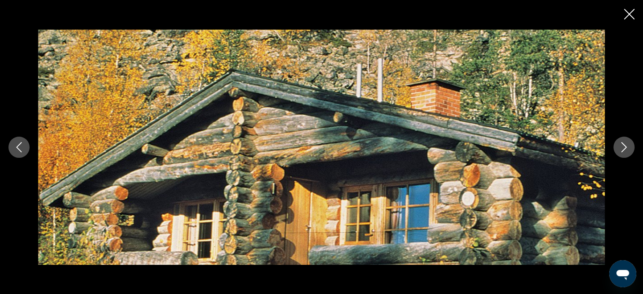
click at [0, 235] on div "prev next" at bounding box center [321, 147] width 643 height 235
click at [22, 152] on button "Previous image" at bounding box center [18, 146] width 21 height 21
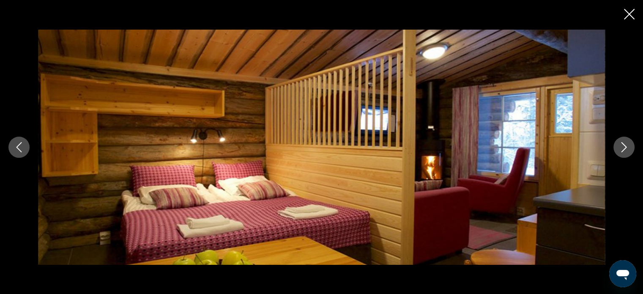
click at [623, 150] on icon "Next image" at bounding box center [623, 147] width 5 height 10
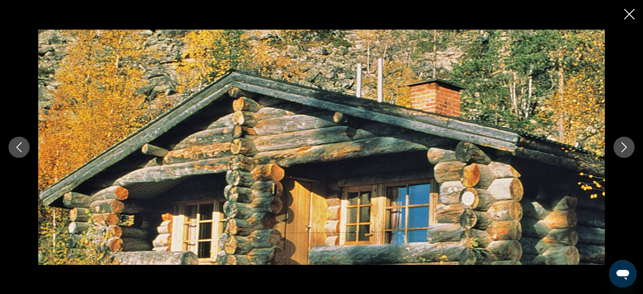
click at [629, 13] on icon "Close slideshow" at bounding box center [629, 14] width 11 height 11
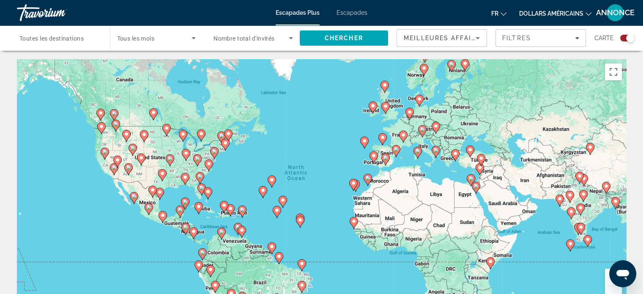
click at [629, 40] on div "Search widget" at bounding box center [630, 38] width 8 height 8
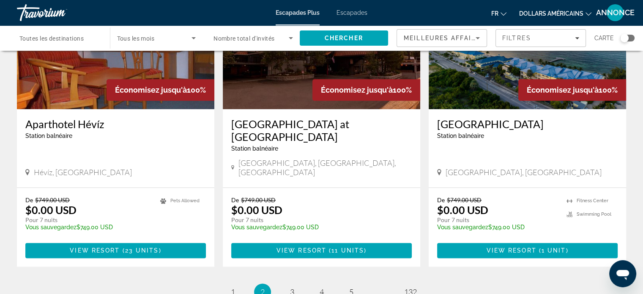
scroll to position [997, 0]
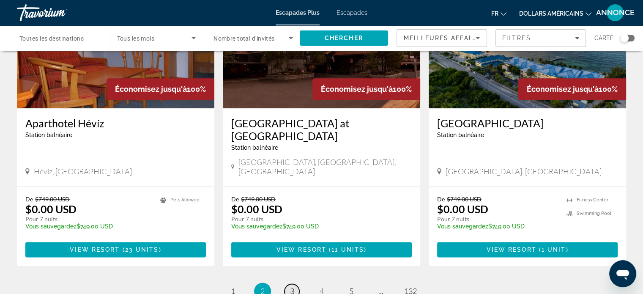
click at [286, 284] on link "page 3" at bounding box center [291, 291] width 15 height 15
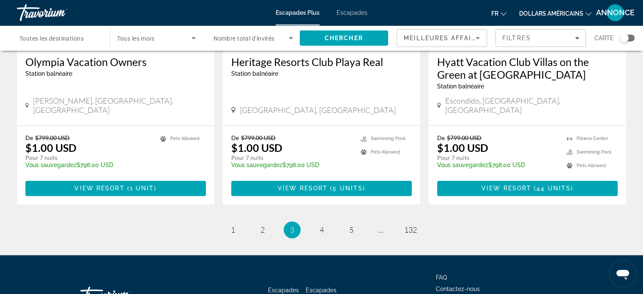
scroll to position [1098, 0]
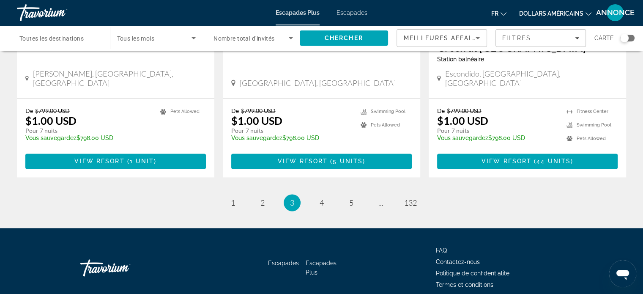
click at [315, 194] on li "page 4" at bounding box center [321, 202] width 17 height 17
click at [322, 198] on span "4" at bounding box center [321, 202] width 4 height 9
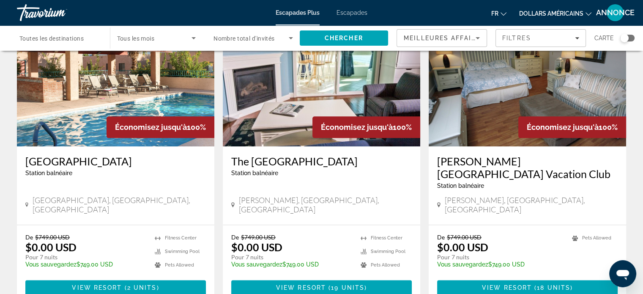
scroll to position [1014, 0]
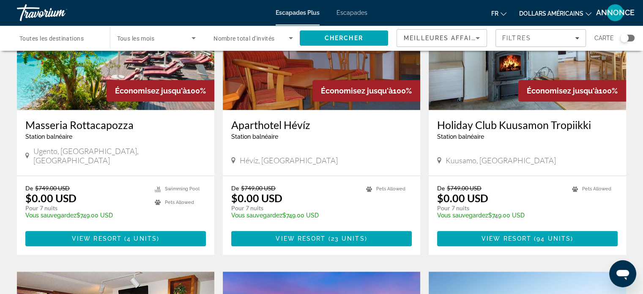
scroll to position [676, 0]
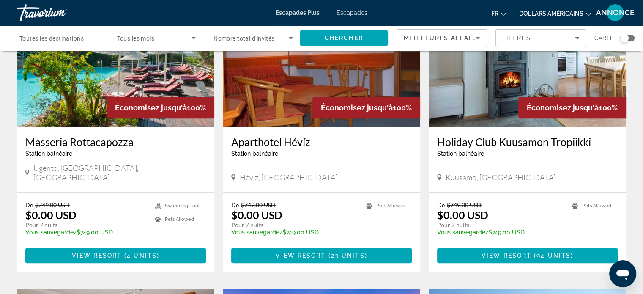
click at [76, 37] on span "Toutes les destinations" at bounding box center [51, 38] width 64 height 7
click at [76, 37] on input "Destination Toutes les destinations" at bounding box center [58, 38] width 79 height 10
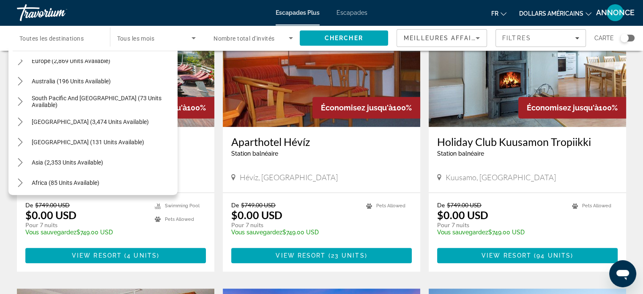
scroll to position [137, 0]
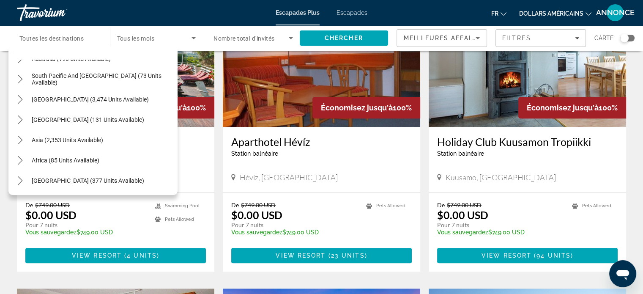
click at [141, 185] on div "[GEOGRAPHIC_DATA] (377 units available)" at bounding box center [95, 180] width 165 height 20
click at [127, 180] on div "[GEOGRAPHIC_DATA] (377 units available)" at bounding box center [95, 180] width 165 height 20
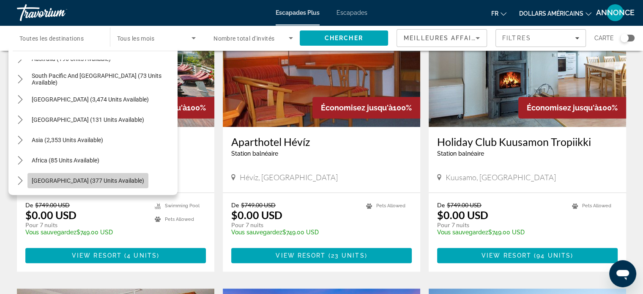
click at [101, 181] on span "[GEOGRAPHIC_DATA] (377 units available)" at bounding box center [88, 180] width 112 height 7
type input "**********"
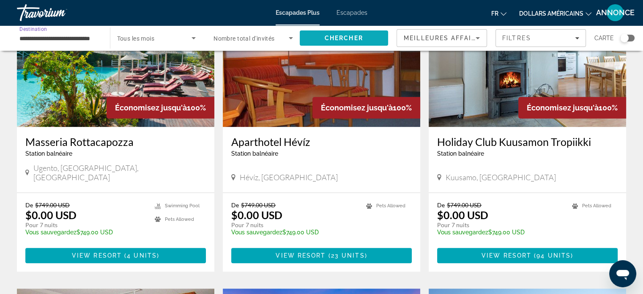
click at [379, 40] on span "Search" at bounding box center [344, 38] width 89 height 20
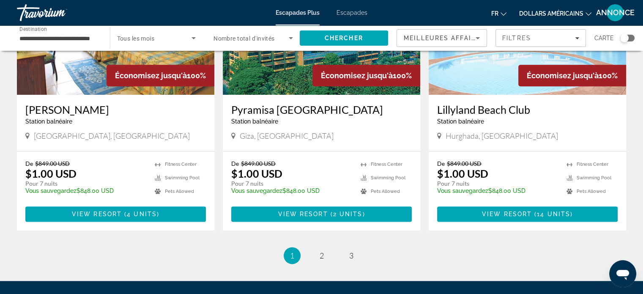
scroll to position [997, 0]
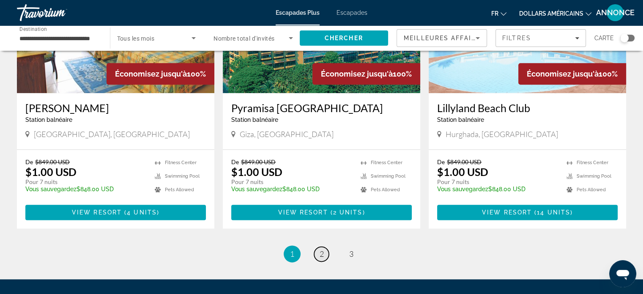
click at [319, 249] on span "2" at bounding box center [321, 253] width 4 height 9
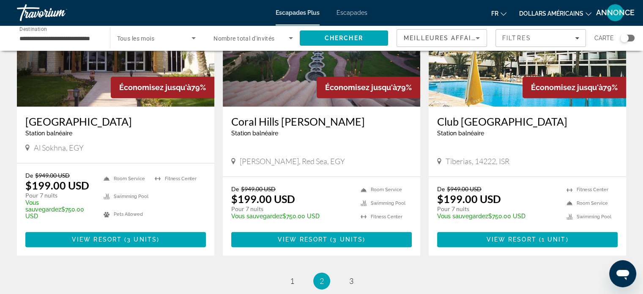
scroll to position [997, 0]
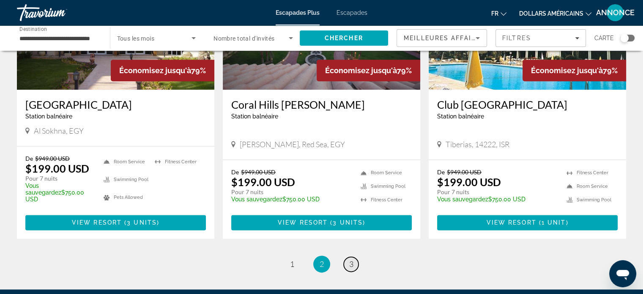
click at [352, 259] on span "3" at bounding box center [351, 263] width 4 height 9
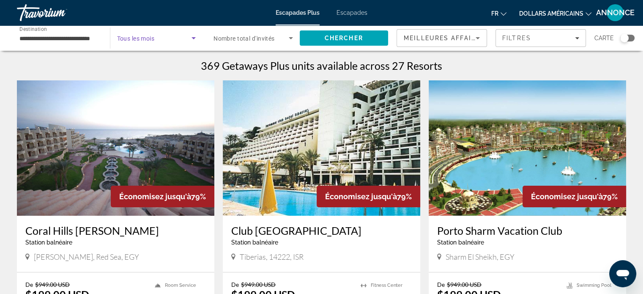
click at [186, 35] on span "Search widget" at bounding box center [154, 38] width 75 height 10
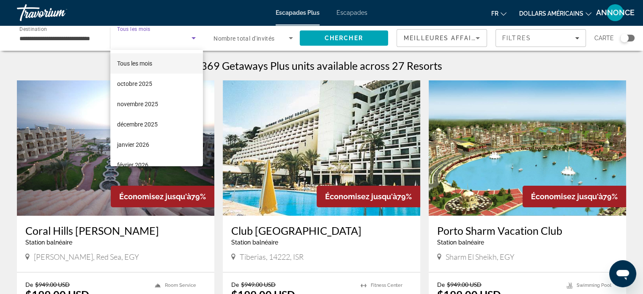
click at [0, 197] on div at bounding box center [321, 147] width 643 height 294
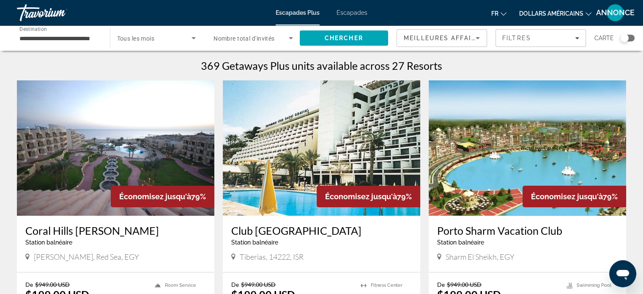
click at [146, 43] on div "Search widget" at bounding box center [156, 38] width 79 height 24
click at [349, 36] on span "Chercher" at bounding box center [344, 38] width 38 height 7
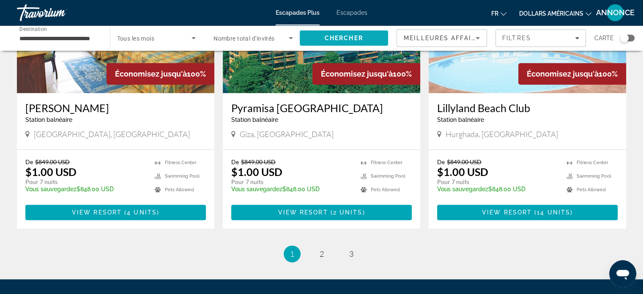
scroll to position [1014, 0]
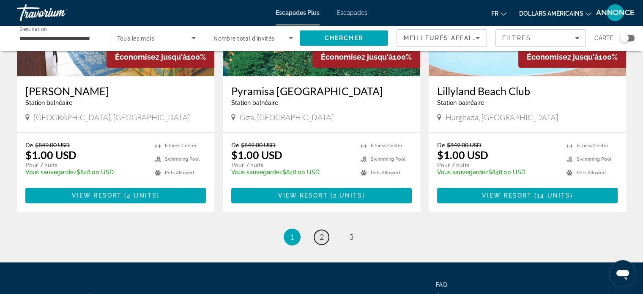
click at [321, 232] on span "2" at bounding box center [321, 236] width 4 height 9
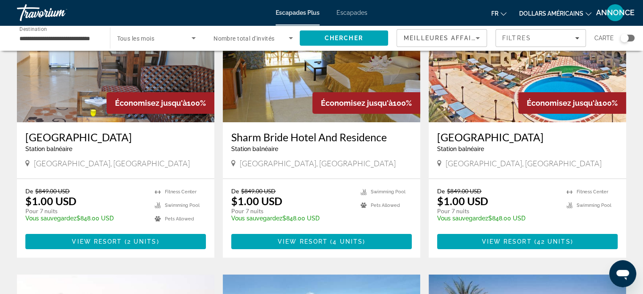
click at [321, 227] on div "Économisez jusqu'à 100% Sharm Bride Hotel And Residence Station balnéaire - Cec…" at bounding box center [321, 122] width 197 height 270
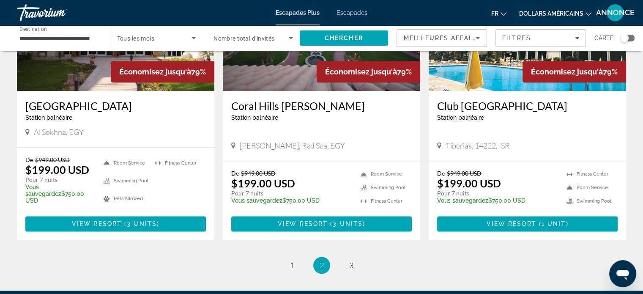
scroll to position [997, 0]
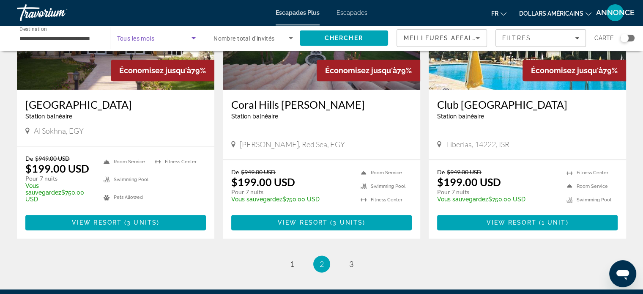
click at [178, 42] on span "Search widget" at bounding box center [154, 38] width 75 height 10
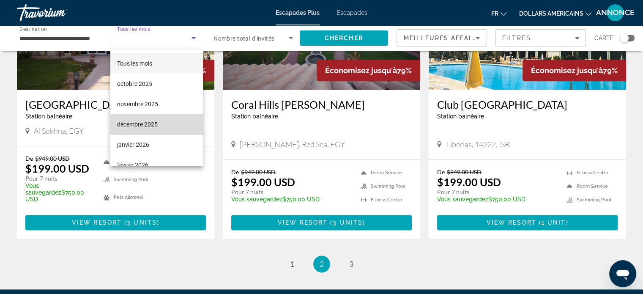
click at [180, 133] on mat-option "décembre 2025" at bounding box center [156, 124] width 93 height 20
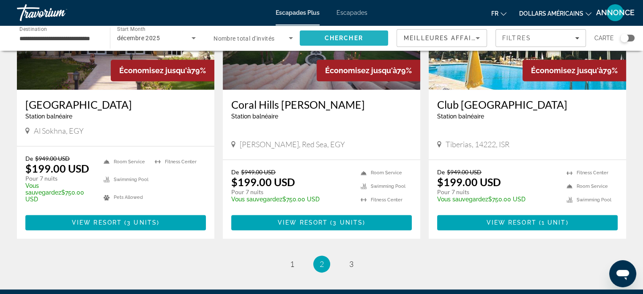
click at [357, 38] on span "Chercher" at bounding box center [344, 38] width 38 height 7
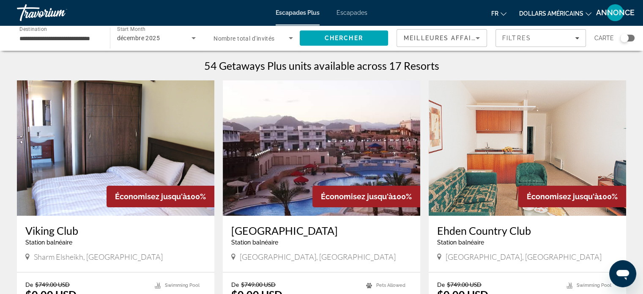
click at [15, 187] on app-exchanges-search-item "Économisez jusqu'à 100% Viking Club Station balnéaire - Ceci est une station d'…" at bounding box center [116, 215] width 206 height 270
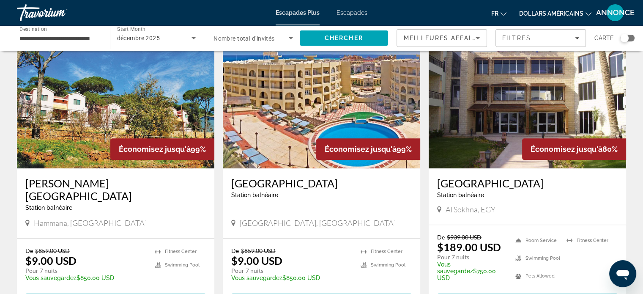
scroll to position [911, 0]
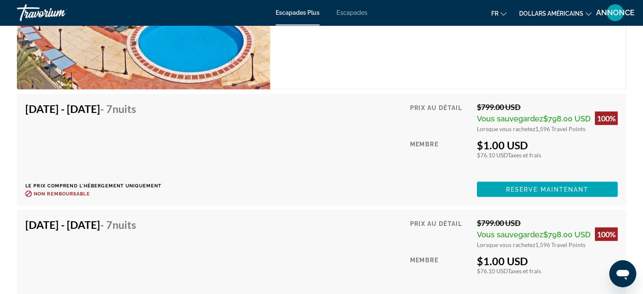
scroll to position [1538, 0]
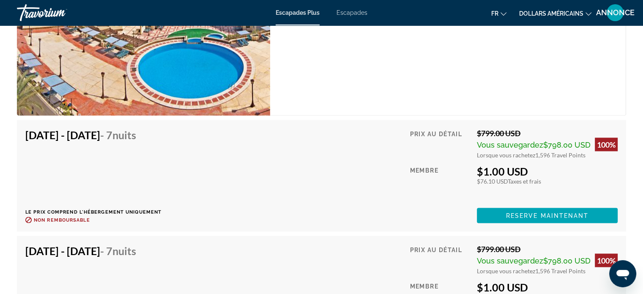
click at [563, 14] on font "dollars américains" at bounding box center [551, 13] width 64 height 7
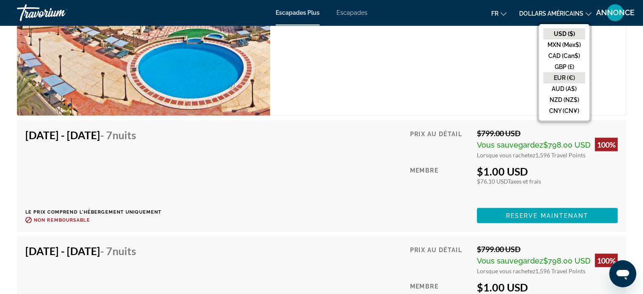
click at [557, 80] on button "EUR (€)" at bounding box center [564, 77] width 42 height 11
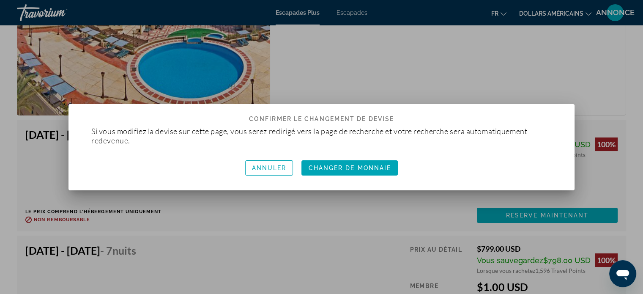
scroll to position [0, 0]
click at [361, 173] on span "button" at bounding box center [350, 168] width 102 height 20
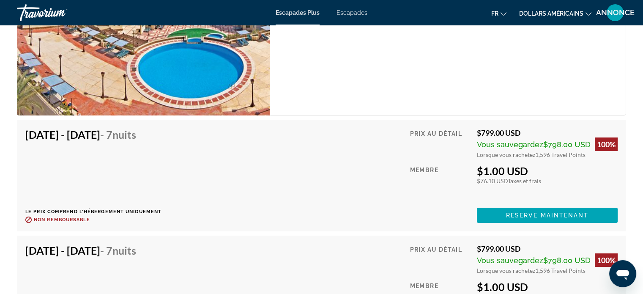
scroll to position [1538, 0]
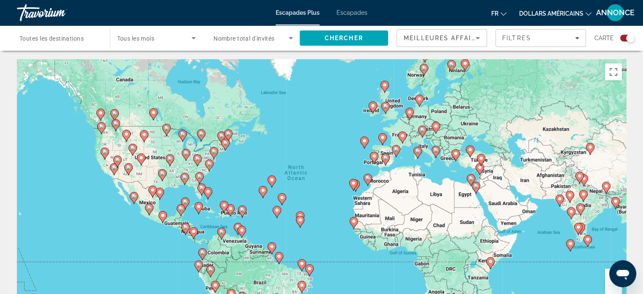
click at [620, 40] on div "Search widget" at bounding box center [627, 38] width 14 height 7
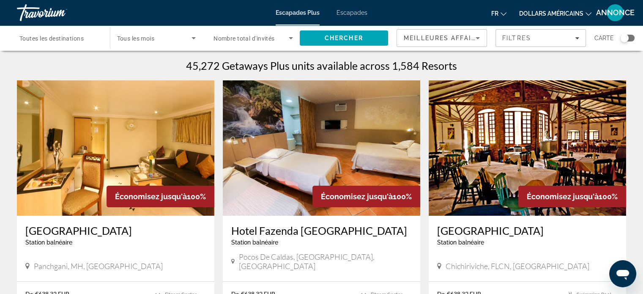
click at [566, 8] on button "dollars américains USD ($) MXN (Mex$) CAD (Can$) GBP (£) EUR (€) AUD (A$) NZD (…" at bounding box center [555, 13] width 72 height 12
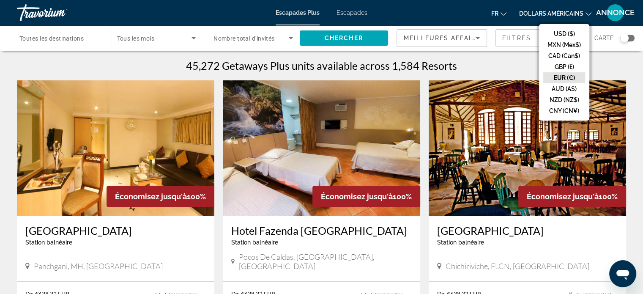
click at [556, 76] on button "EUR (€)" at bounding box center [564, 77] width 42 height 11
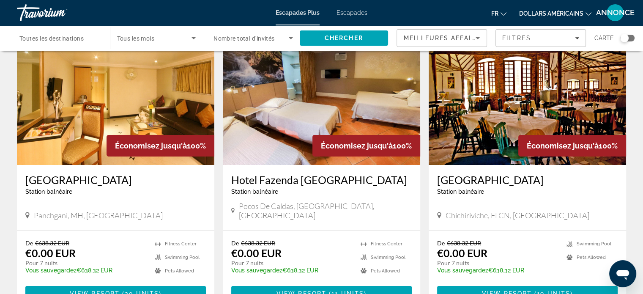
scroll to position [68, 0]
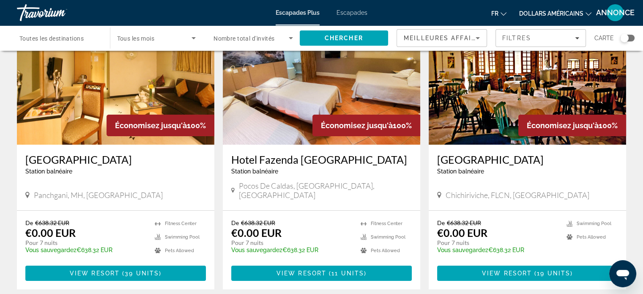
scroll to position [0, 0]
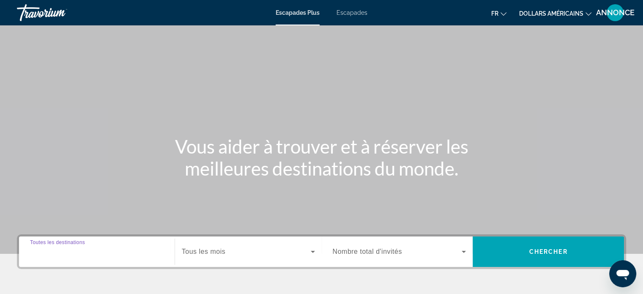
click at [104, 254] on input "Destination Toutes les destinations" at bounding box center [97, 252] width 134 height 10
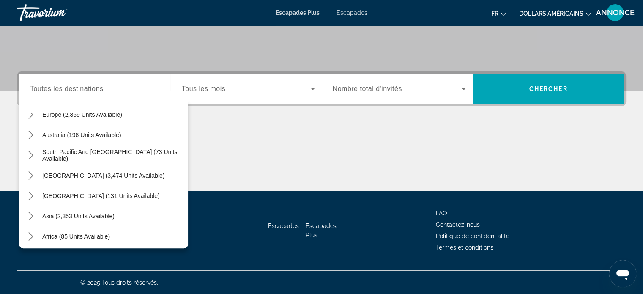
scroll to position [137, 0]
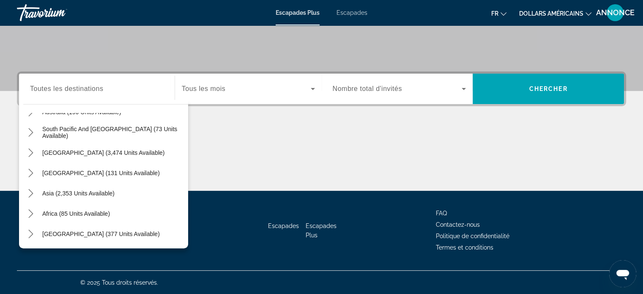
click at [178, 203] on div "Africa (85 units available)" at bounding box center [105, 213] width 165 height 20
drag, startPoint x: 178, startPoint y: 203, endPoint x: 180, endPoint y: 125, distance: 78.6
click at [180, 125] on mat-tree "All destinations United States (32,124 units available) Mexico (996 units avail…" at bounding box center [105, 112] width 165 height 264
click at [78, 195] on span "Asia (2,353 units available)" at bounding box center [78, 193] width 72 height 7
type input "**********"
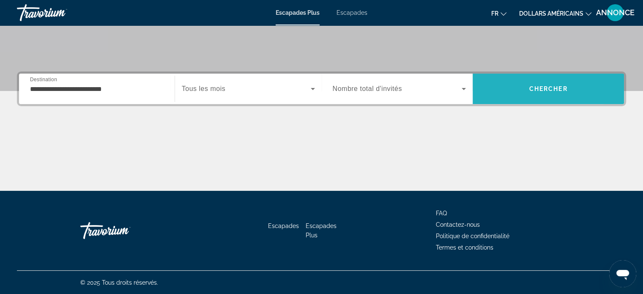
click at [507, 80] on span "Recherche" at bounding box center [547, 89] width 151 height 20
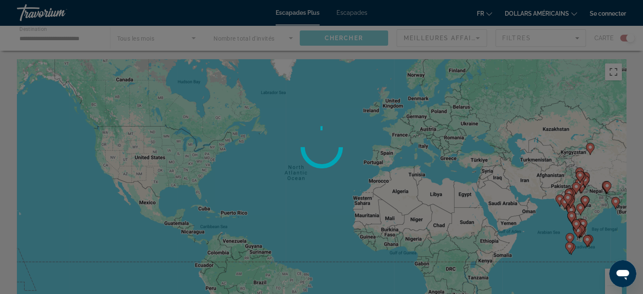
click at [626, 37] on div at bounding box center [321, 147] width 643 height 294
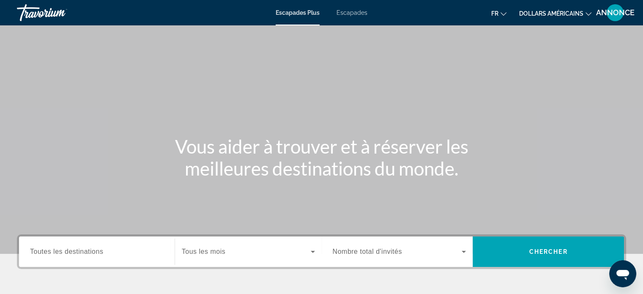
click at [138, 246] on div "Widget de recherche" at bounding box center [97, 252] width 134 height 24
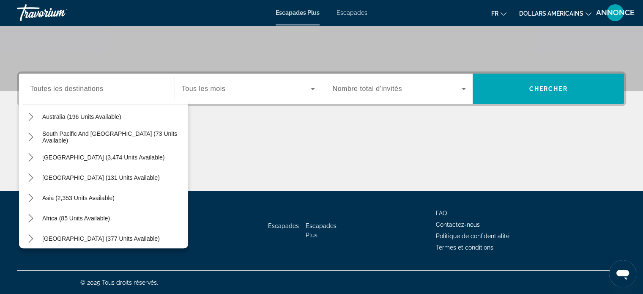
scroll to position [137, 0]
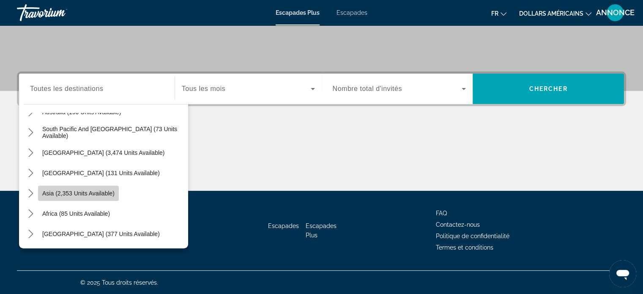
click at [100, 197] on span "Select destination: Asia (2,353 units available)" at bounding box center [78, 193] width 81 height 20
type input "**********"
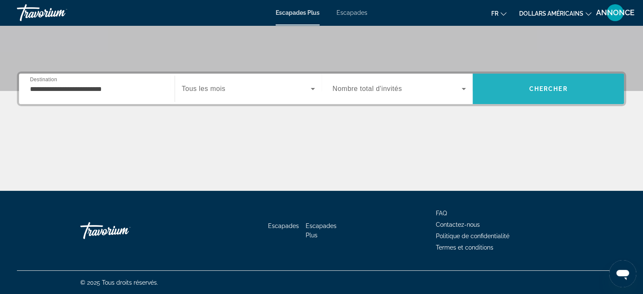
click at [573, 101] on span "Recherche" at bounding box center [547, 89] width 151 height 30
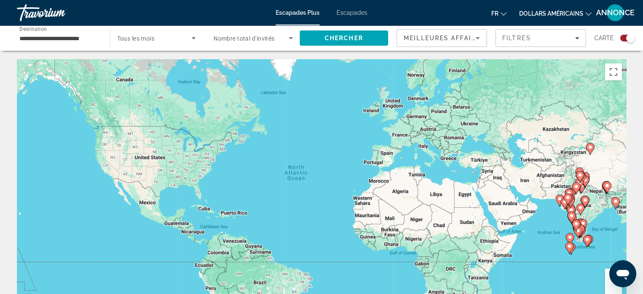
click at [629, 39] on div "Search widget" at bounding box center [630, 38] width 8 height 8
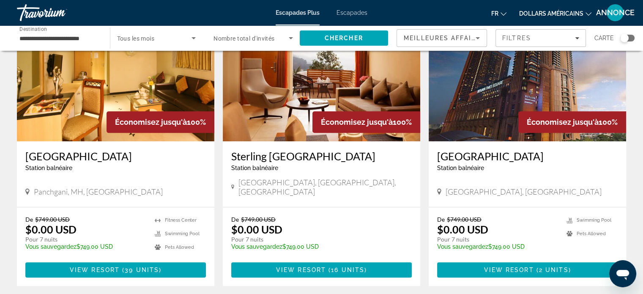
scroll to position [693, 0]
click at [532, 150] on h3 "Berjaya Times Square Hotel" at bounding box center [527, 156] width 180 height 13
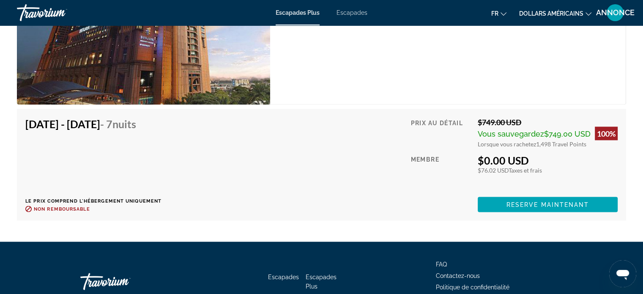
scroll to position [1488, 0]
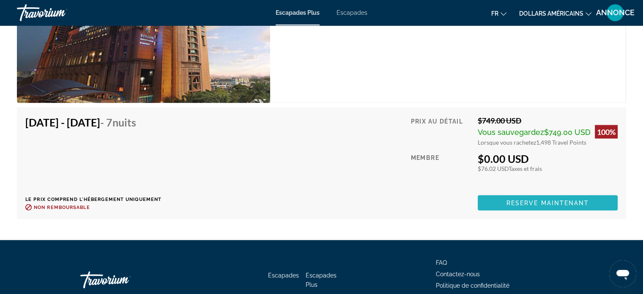
click at [578, 201] on span "Reserve maintenant" at bounding box center [547, 202] width 83 height 7
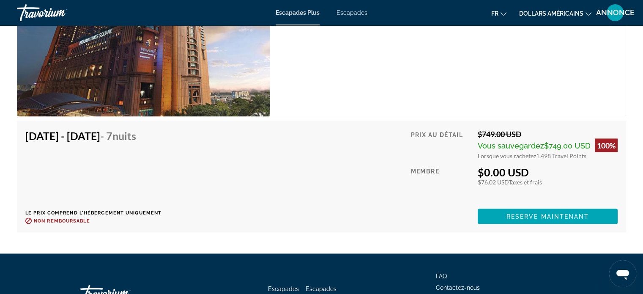
scroll to position [1477, 0]
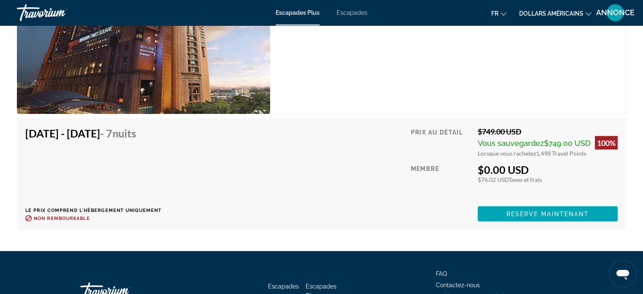
click at [296, 120] on div "Nov 7, 2025 - Nov 14, 2025 - 7 nuits Le prix comprend l'hébergement uniquement …" at bounding box center [321, 174] width 609 height 112
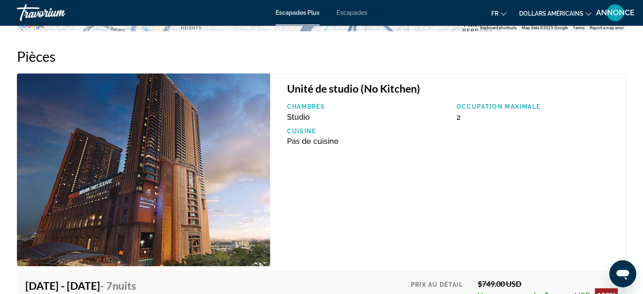
scroll to position [1341, 0]
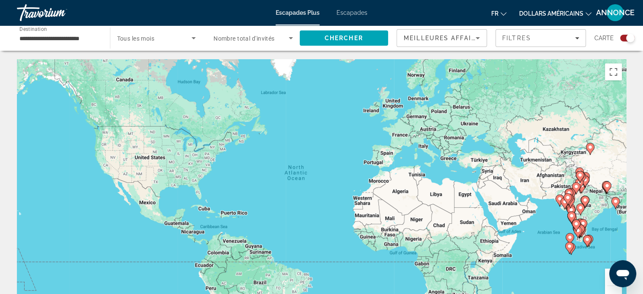
click at [86, 44] on div "**********" at bounding box center [58, 38] width 79 height 24
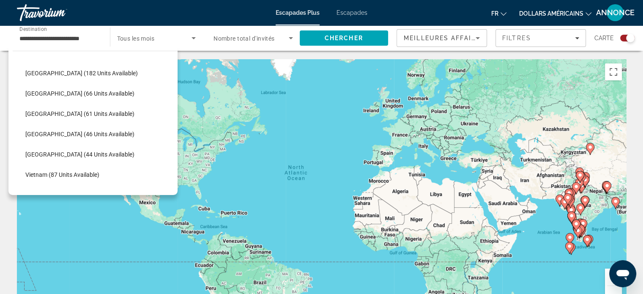
scroll to position [306, 0]
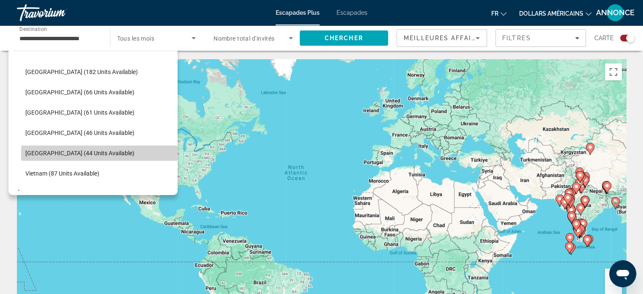
click at [100, 160] on span "Select destination: Thailand (44 units available)" at bounding box center [99, 153] width 156 height 20
type input "**********"
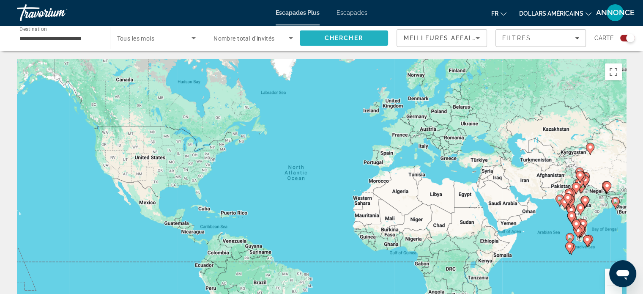
click at [311, 34] on span "Search" at bounding box center [344, 38] width 89 height 20
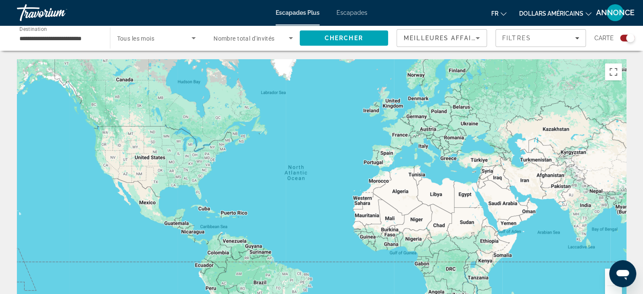
click at [627, 37] on div "Search widget" at bounding box center [630, 38] width 8 height 8
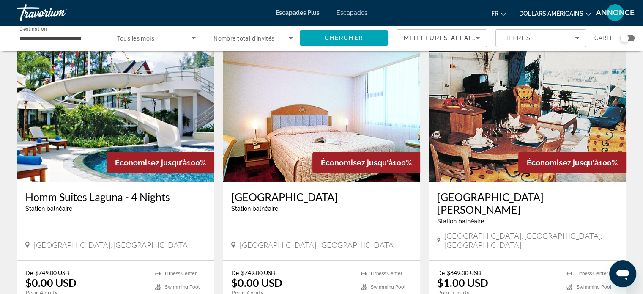
scroll to position [51, 0]
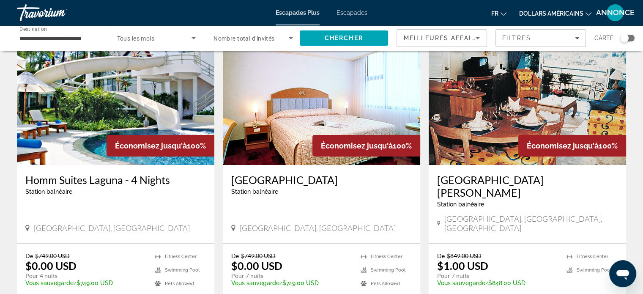
click at [156, 44] on div "Search widget" at bounding box center [156, 38] width 79 height 24
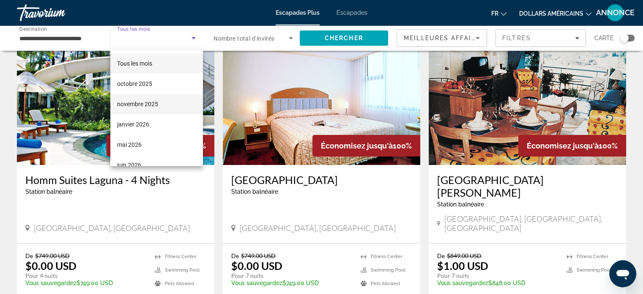
click at [173, 106] on mat-option "novembre 2025" at bounding box center [156, 104] width 93 height 20
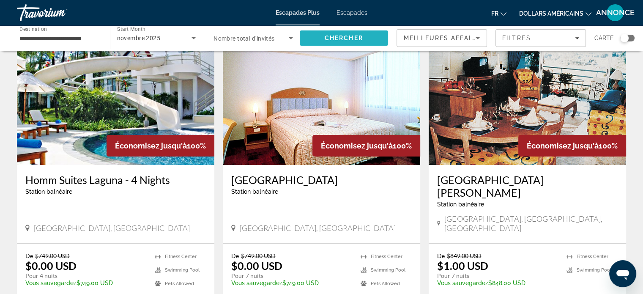
click at [349, 35] on span "Chercher" at bounding box center [344, 38] width 38 height 7
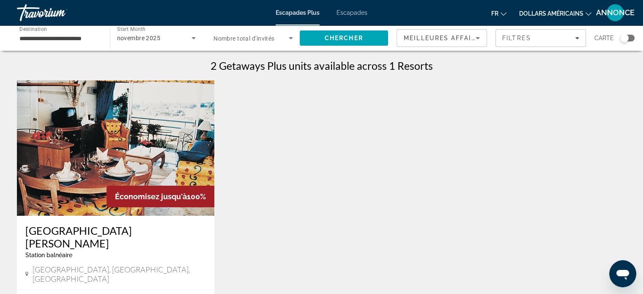
click at [0, 194] on div "← Move left → Move right ↑ Move up ↓ Move down + Zoom in - Zoom out Home Jump l…" at bounding box center [321, 232] width 643 height 347
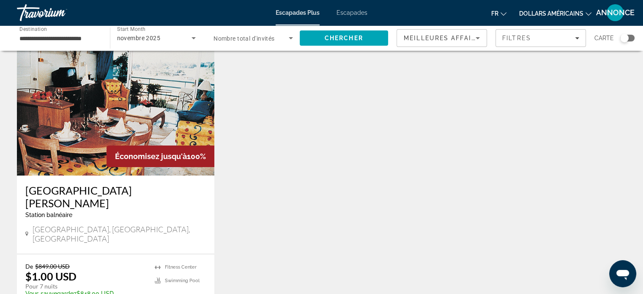
scroll to position [51, 0]
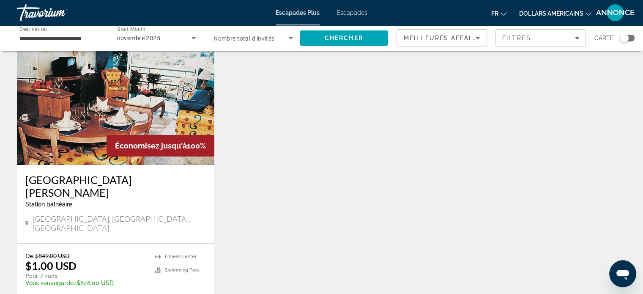
click at [94, 180] on h3 "Chateau Dale Beach Resort" at bounding box center [115, 185] width 180 height 25
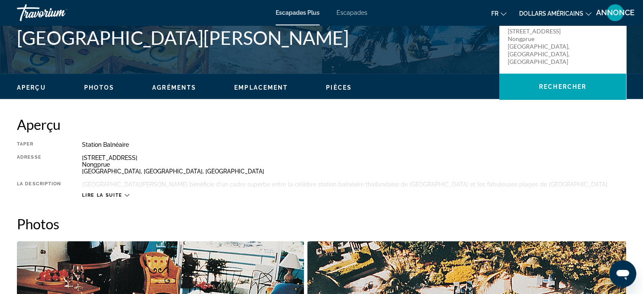
scroll to position [203, 0]
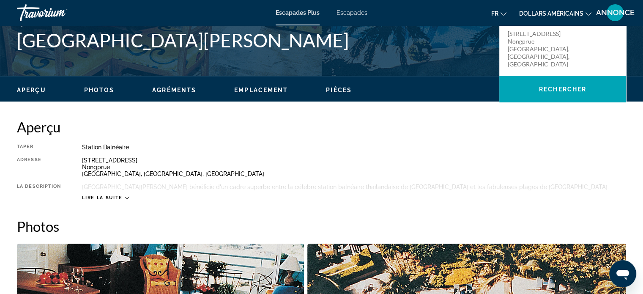
click at [101, 196] on span "Lire la suite" at bounding box center [102, 197] width 40 height 5
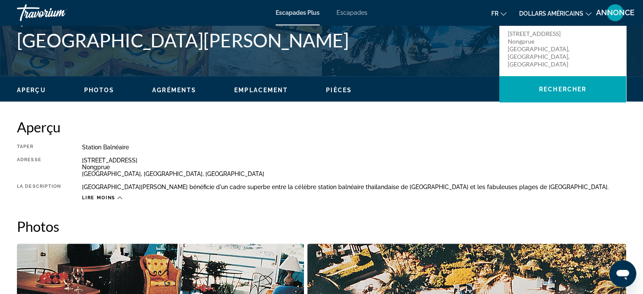
click at [185, 161] on div "322 Moo 12, Thappraya Road Nongprue Chonburi, Pattaya, Thailand" at bounding box center [354, 167] width 544 height 20
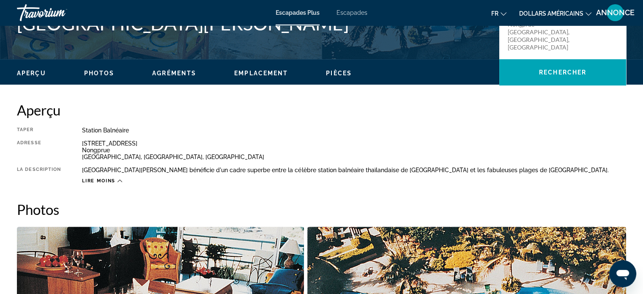
click at [182, 166] on div "Taper Station balnéaire Tout inclus Pas tout compris Adresse 322 Moo 12, Thappr…" at bounding box center [321, 155] width 609 height 57
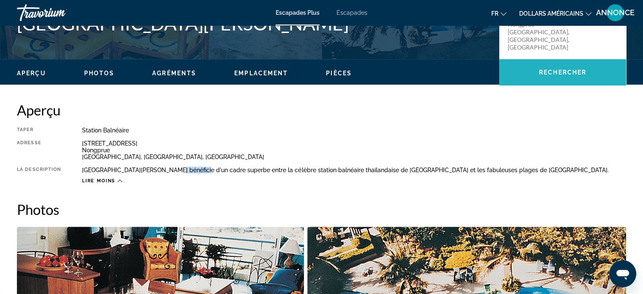
click at [560, 74] on span "Rechercher" at bounding box center [562, 72] width 47 height 7
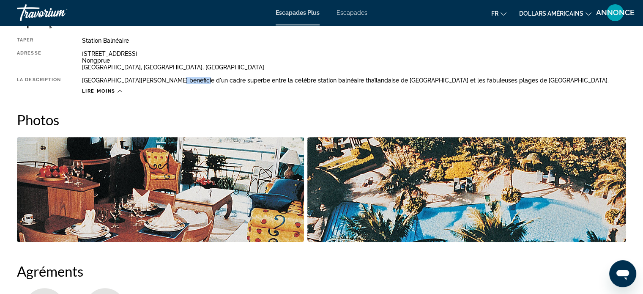
scroll to position [336, 0]
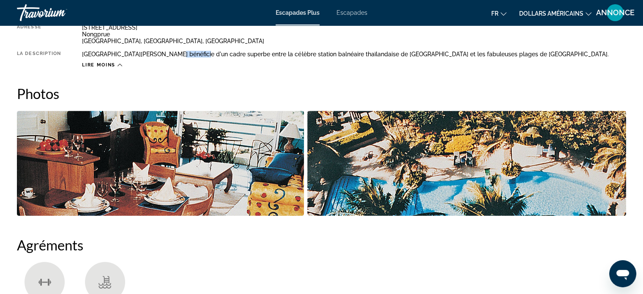
click at [361, 150] on img "Open full-screen image slider" at bounding box center [466, 163] width 319 height 105
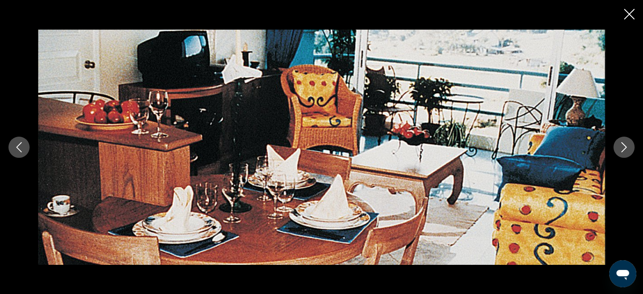
click at [626, 149] on icon "Next image" at bounding box center [624, 147] width 10 height 10
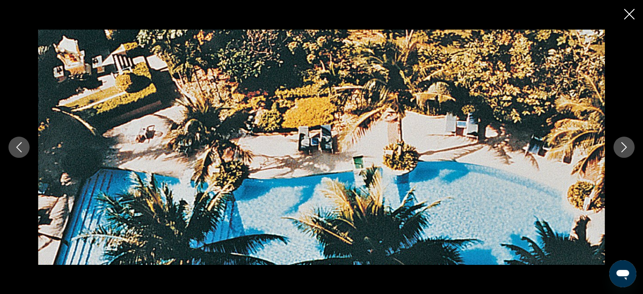
click at [622, 13] on div "prev next" at bounding box center [321, 147] width 643 height 294
click at [636, 16] on div "prev next" at bounding box center [321, 147] width 643 height 294
click at [628, 13] on icon "Close slideshow" at bounding box center [629, 14] width 11 height 11
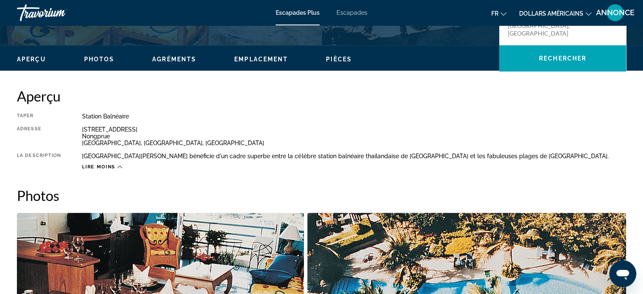
scroll to position [116, 0]
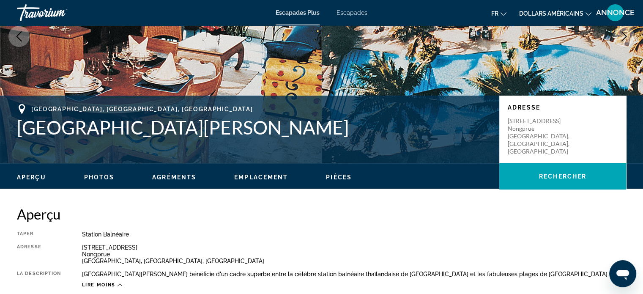
click at [18, 35] on icon "Previous image" at bounding box center [19, 36] width 10 height 10
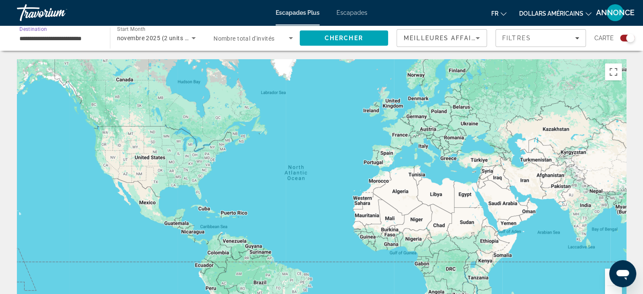
click at [40, 42] on input "**********" at bounding box center [58, 38] width 79 height 10
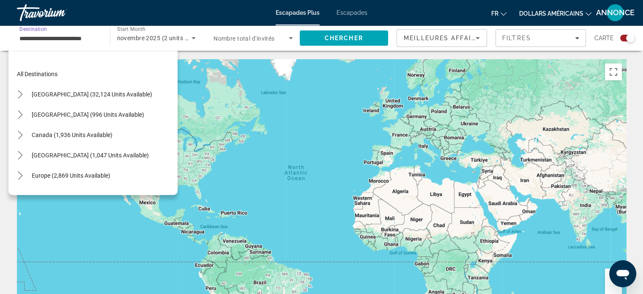
scroll to position [334, 0]
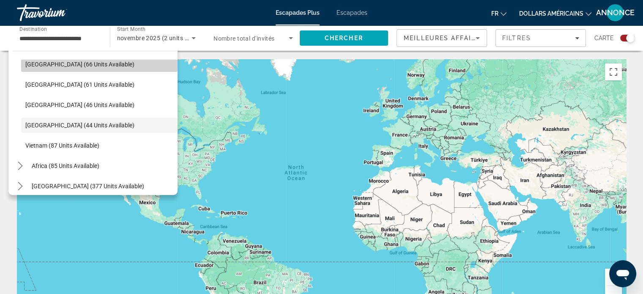
click at [124, 67] on span "Select destination: Maldives (66 units available)" at bounding box center [99, 64] width 156 height 20
type input "**********"
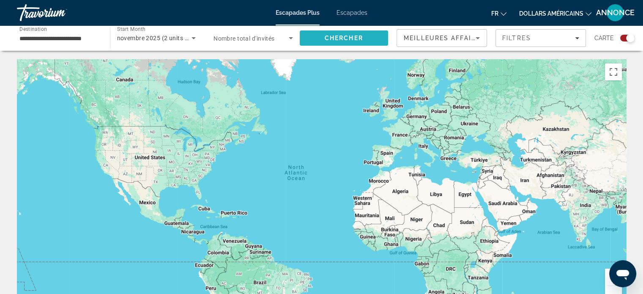
click at [314, 42] on span "Search" at bounding box center [344, 38] width 89 height 20
click at [628, 39] on div "Search widget" at bounding box center [630, 38] width 8 height 8
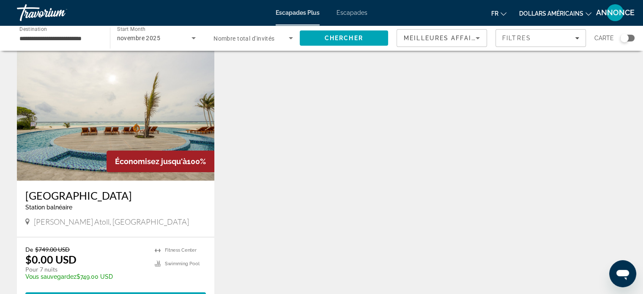
scroll to position [51, 0]
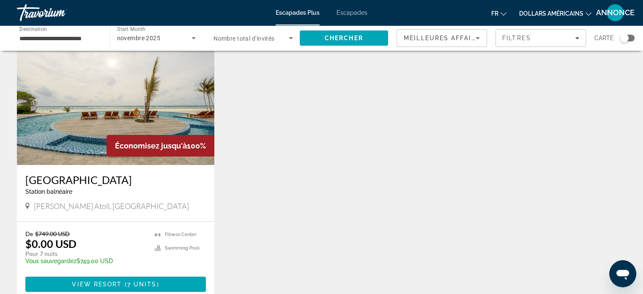
click at [198, 134] on img "Contenu principal" at bounding box center [115, 97] width 197 height 135
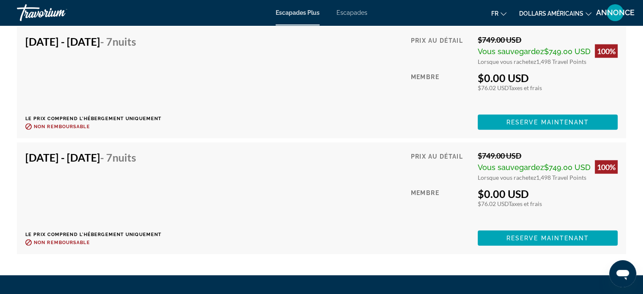
scroll to position [2012, 0]
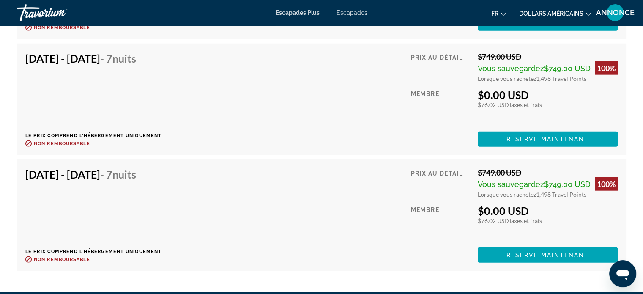
drag, startPoint x: 640, startPoint y: 0, endPoint x: 268, endPoint y: 122, distance: 391.4
click at [268, 122] on div "Nov 21, 2025 - Nov 28, 2025 - 7 nuits Le prix comprend l'hébergement uniquement…" at bounding box center [321, 99] width 592 height 95
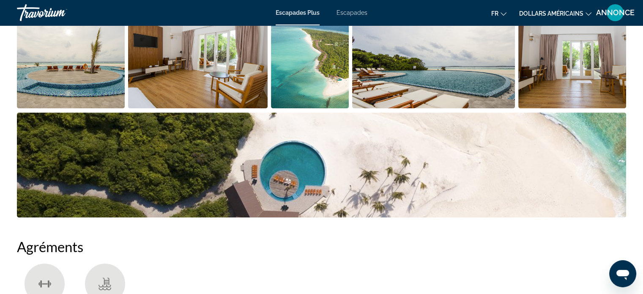
scroll to position [213, 0]
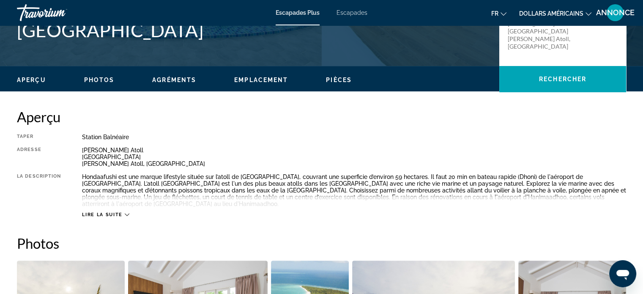
click at [370, 235] on h2 "Photos" at bounding box center [321, 243] width 609 height 17
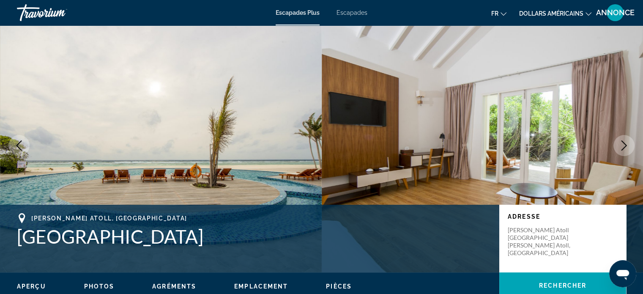
scroll to position [0, 0]
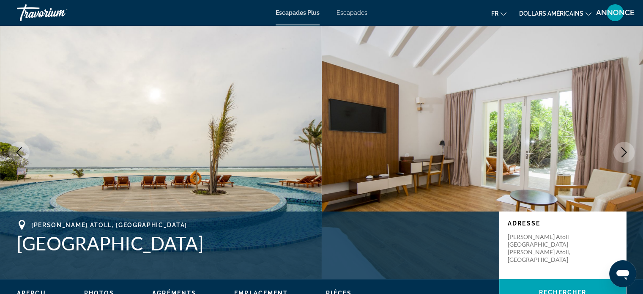
drag, startPoint x: 233, startPoint y: 239, endPoint x: 21, endPoint y: 240, distance: 212.1
click at [21, 240] on h1 "Hondaafushi Island Resort" at bounding box center [254, 243] width 474 height 22
copy h1 "Hondaafushi Island Resort"
click at [159, 128] on img "Contenu principal" at bounding box center [161, 152] width 322 height 254
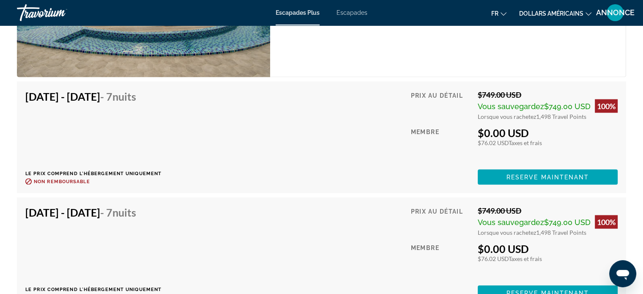
scroll to position [1741, 0]
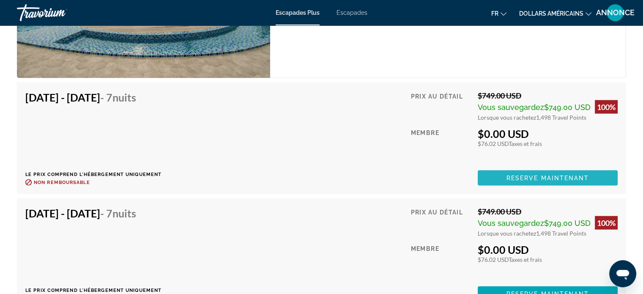
click at [511, 175] on span "Reserve maintenant" at bounding box center [547, 178] width 83 height 7
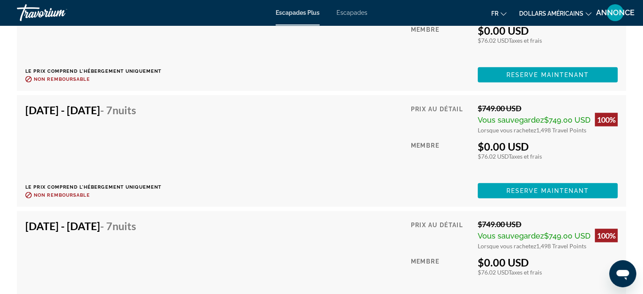
scroll to position [2085, 0]
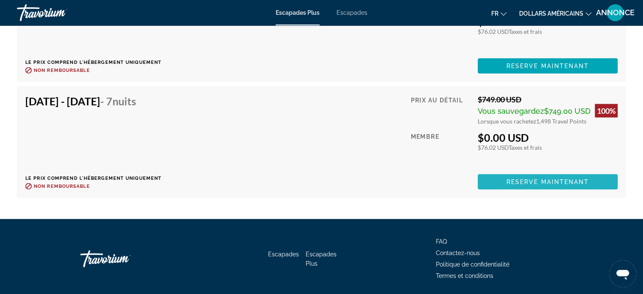
click at [500, 172] on span "Contenu principal" at bounding box center [548, 182] width 140 height 20
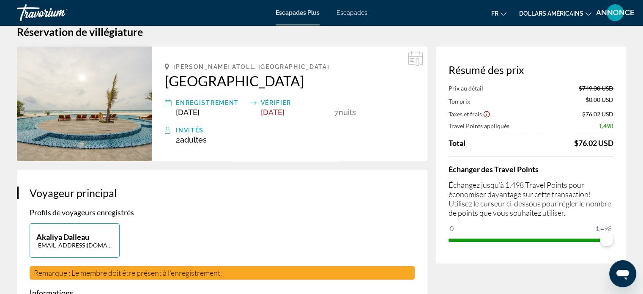
click at [230, 156] on div "Haa Dhaalu Atoll, Maldives Hondaafushi Island Resort Enregistrement Nov 28, 202…" at bounding box center [289, 103] width 275 height 115
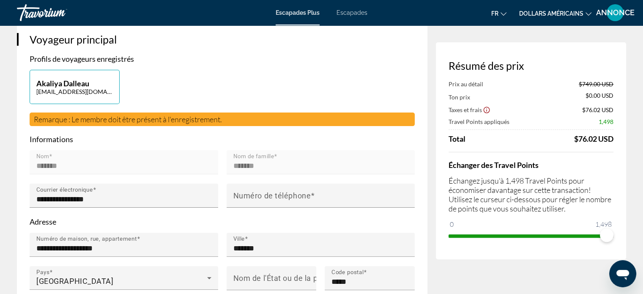
scroll to position [169, 0]
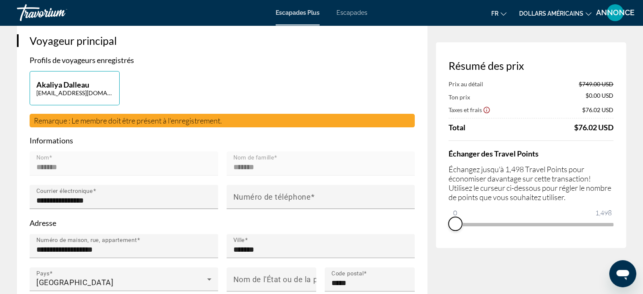
drag, startPoint x: 607, startPoint y: 236, endPoint x: 437, endPoint y: 230, distance: 170.4
click at [437, 230] on div "Résumé des prix Prix au détail $749.00 USD Ton prix $0.00 USD Taxes et frais $7…" at bounding box center [531, 144] width 190 height 205
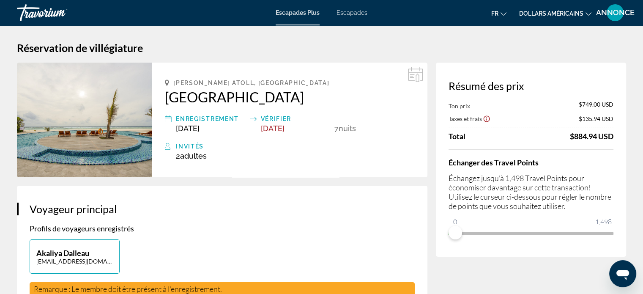
scroll to position [0, 0]
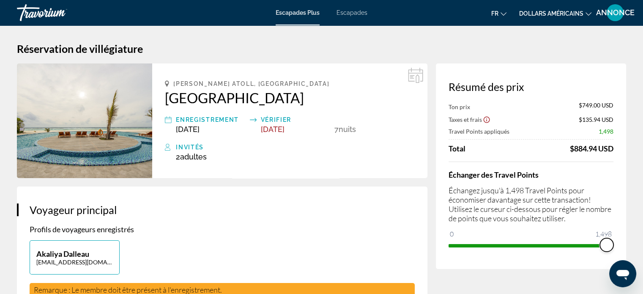
drag, startPoint x: 1067, startPoint y: 494, endPoint x: 613, endPoint y: 265, distance: 508.2
click at [606, 176] on h4 "Échanger des Travel Points" at bounding box center [530, 174] width 165 height 9
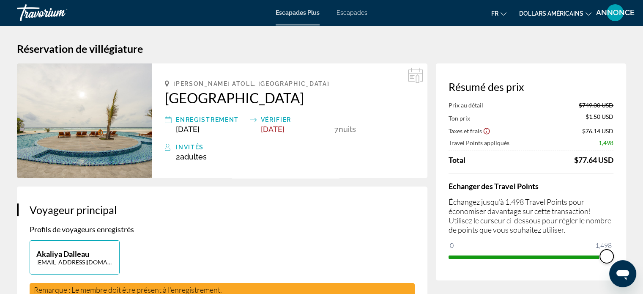
drag, startPoint x: 609, startPoint y: 256, endPoint x: 634, endPoint y: 257, distance: 25.4
drag, startPoint x: 634, startPoint y: 257, endPoint x: 432, endPoint y: 170, distance: 219.6
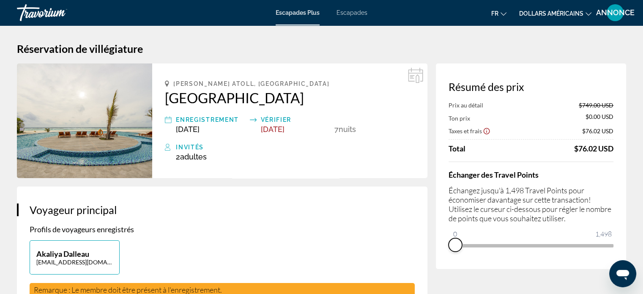
drag, startPoint x: 602, startPoint y: 254, endPoint x: 439, endPoint y: 248, distance: 163.2
click at [439, 248] on div "Résumé des prix Prix au détail $749.00 USD Ton prix $0.00 USD Taxes et frais $7…" at bounding box center [531, 165] width 190 height 205
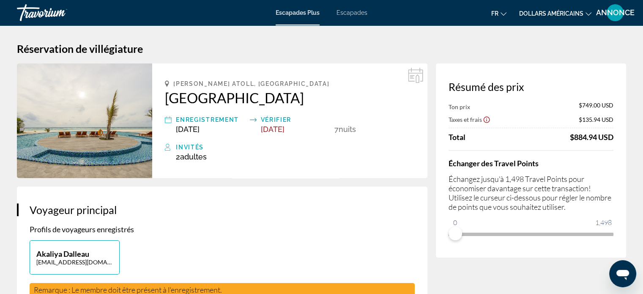
click at [215, 203] on h3 "Voyageur principal" at bounding box center [222, 209] width 385 height 13
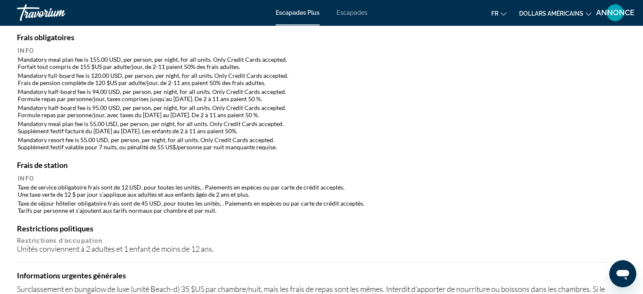
scroll to position [811, 0]
